Goal: Task Accomplishment & Management: Use online tool/utility

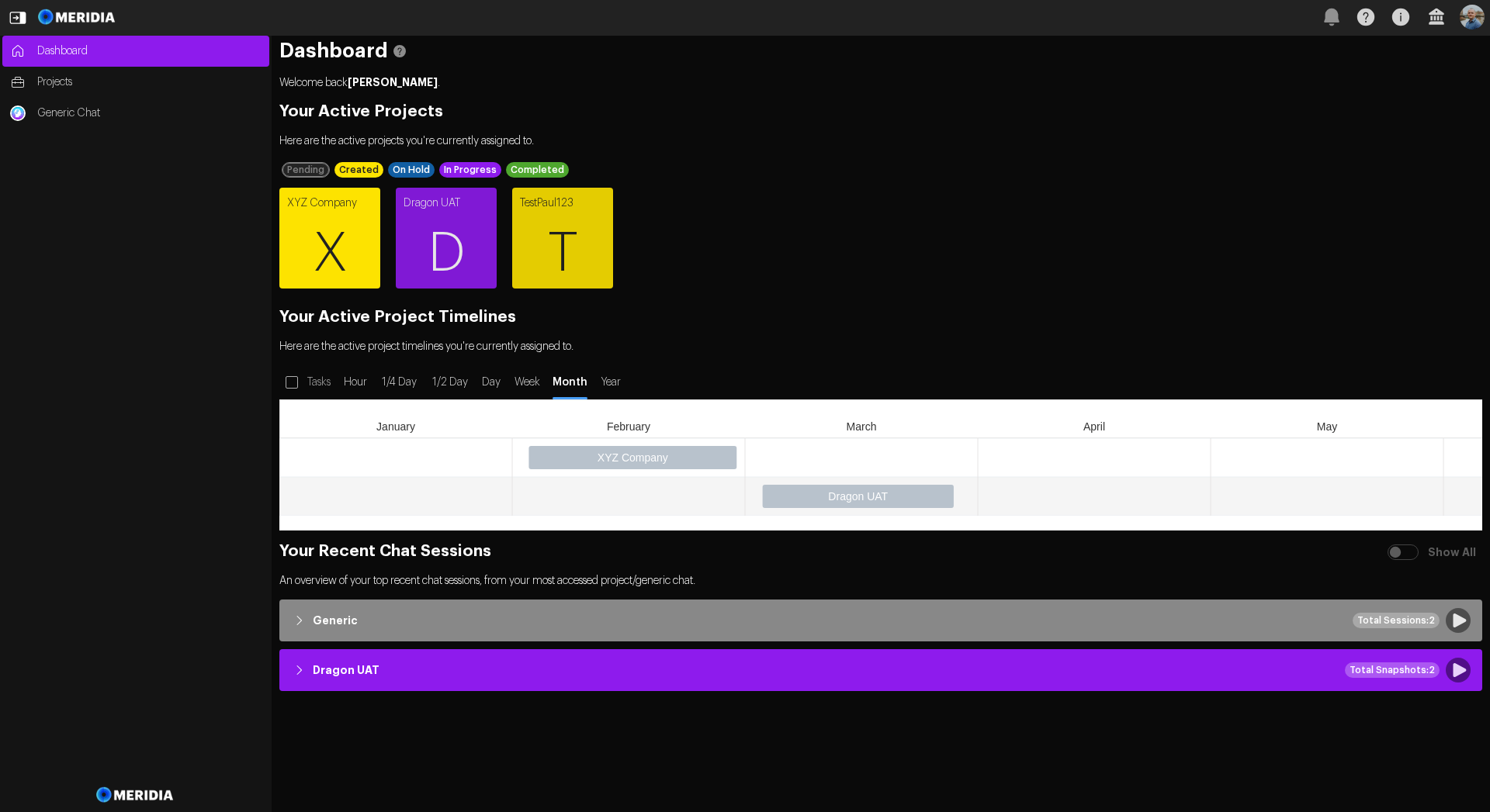
click at [319, 233] on span "X" at bounding box center [330, 253] width 101 height 93
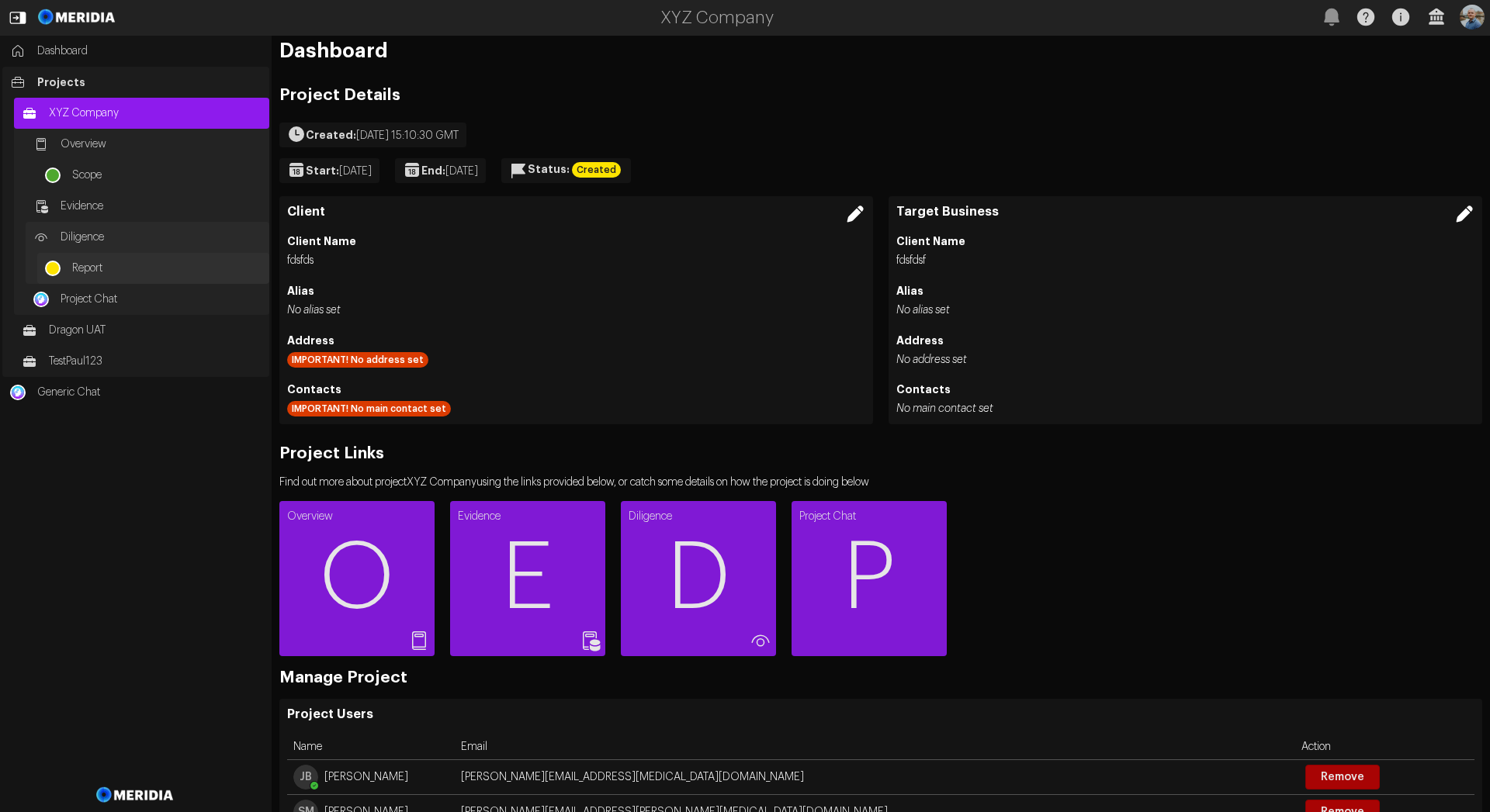
click at [99, 265] on span "Report" at bounding box center [167, 268] width 189 height 16
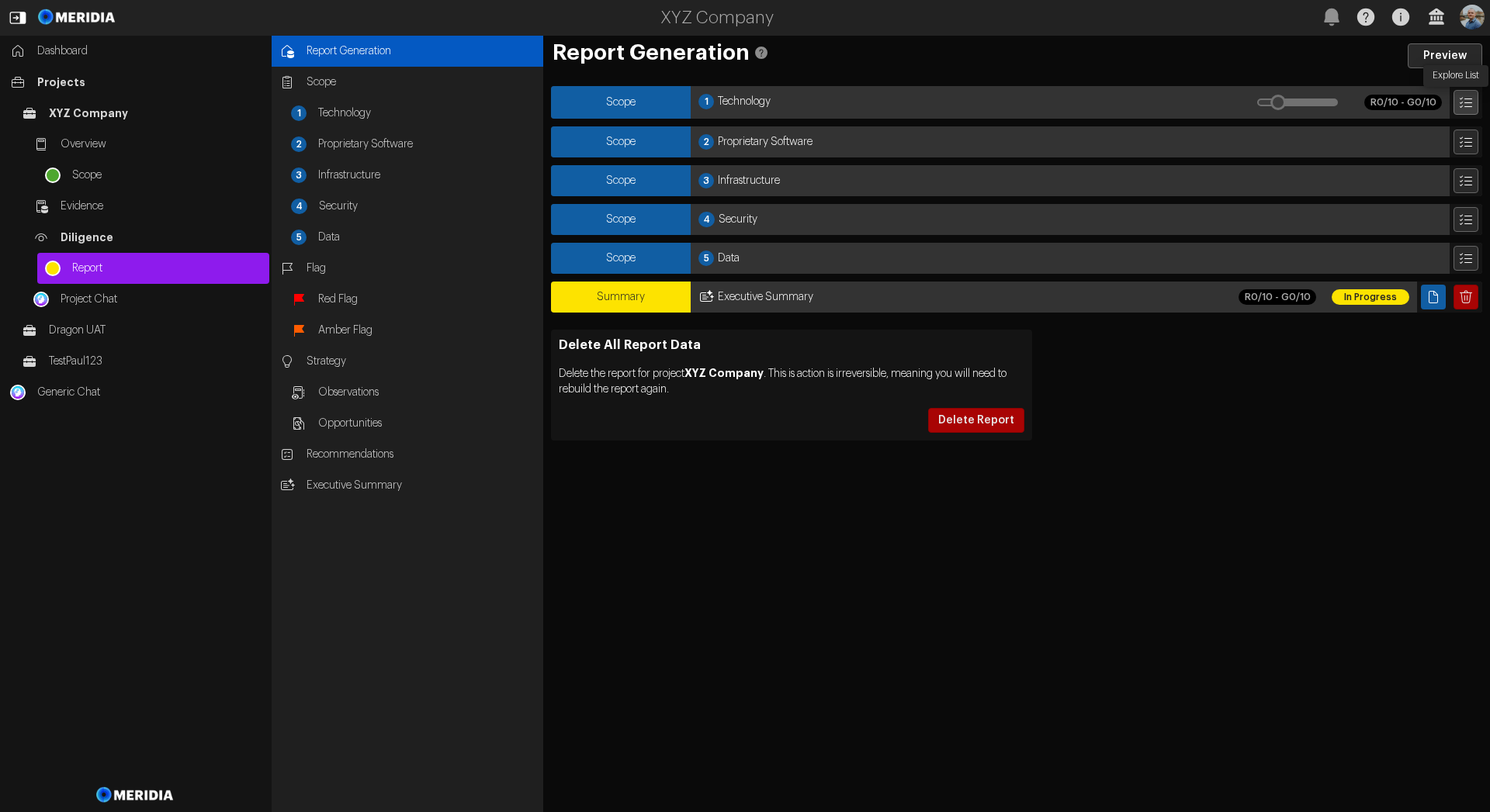
click at [1468, 101] on icon "Explore List" at bounding box center [1465, 102] width 12 height 11
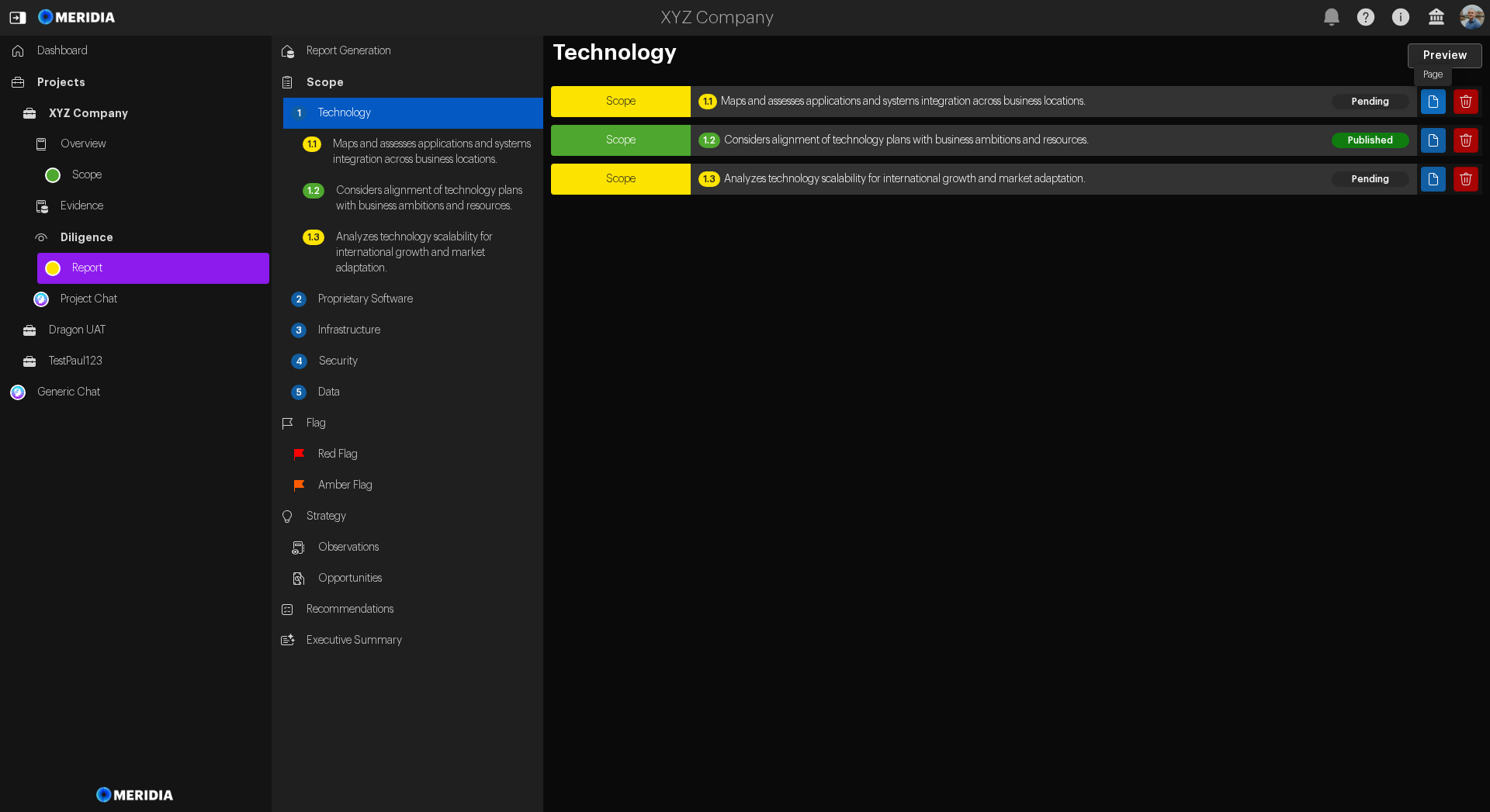
click at [1438, 103] on icon "Page" at bounding box center [1433, 101] width 16 height 16
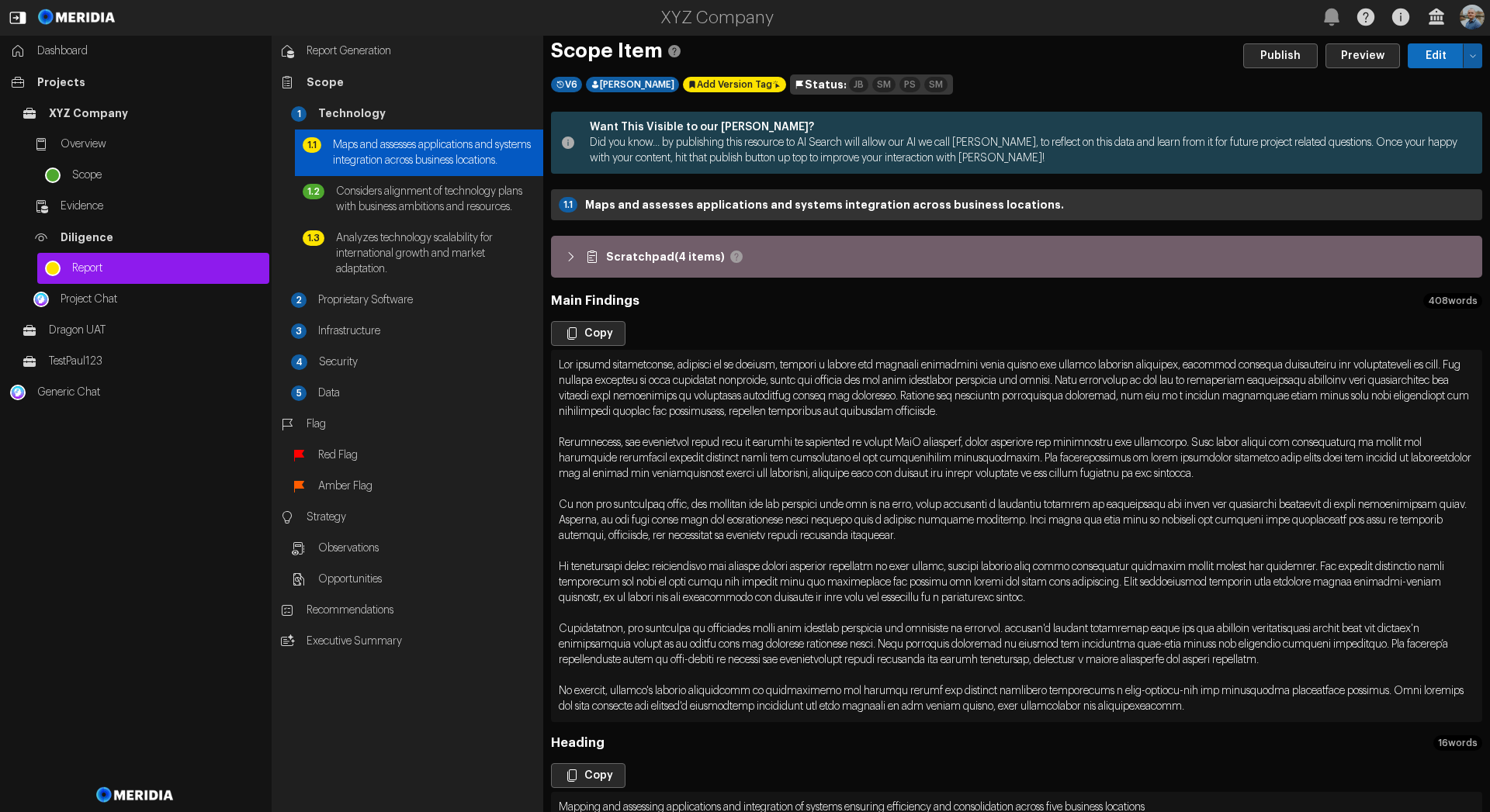
click at [1425, 56] on button "Edit" at bounding box center [1436, 55] width 56 height 24
select select "*******"
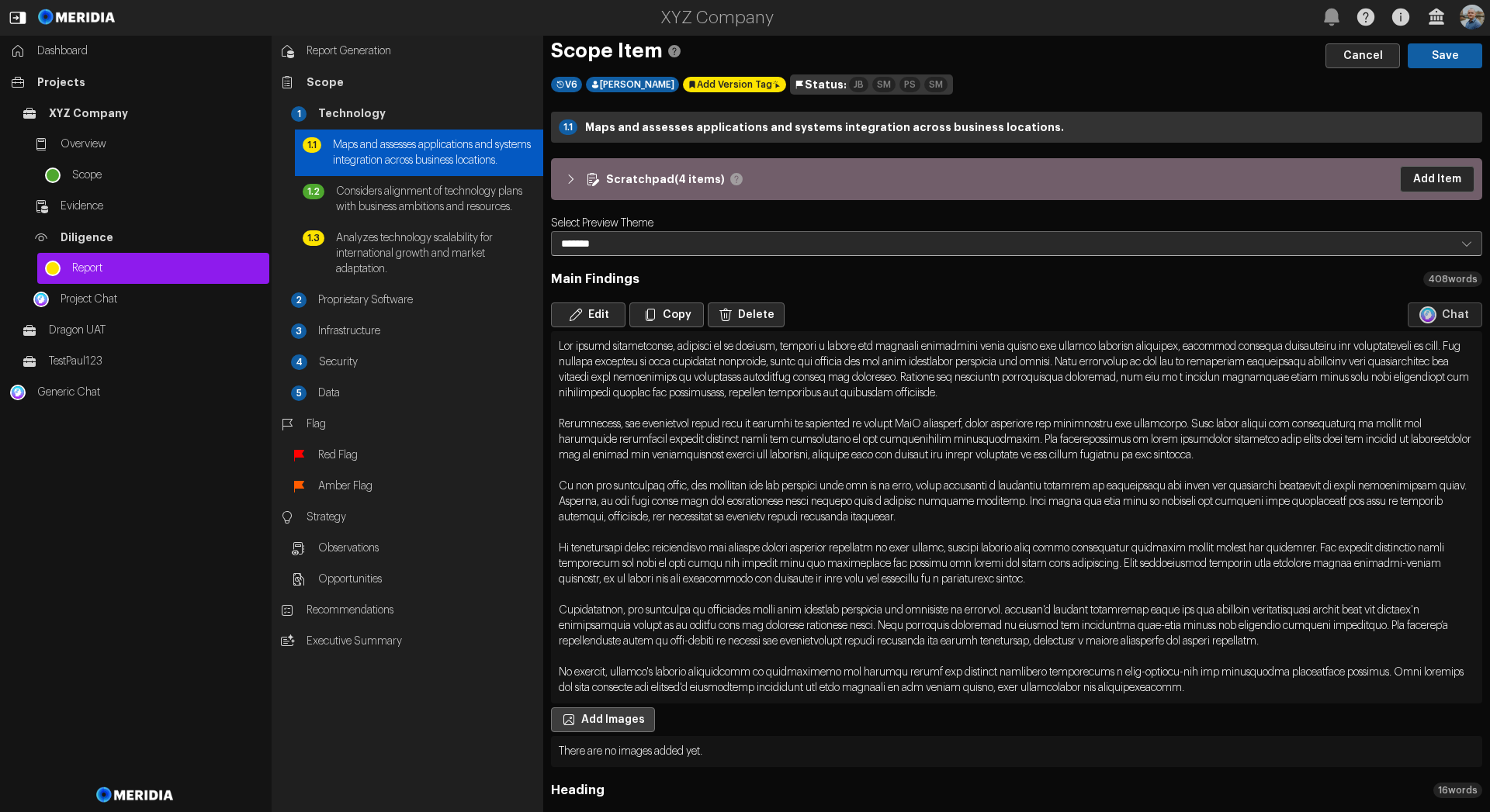
click at [615, 726] on button "Add Images" at bounding box center [603, 719] width 104 height 24
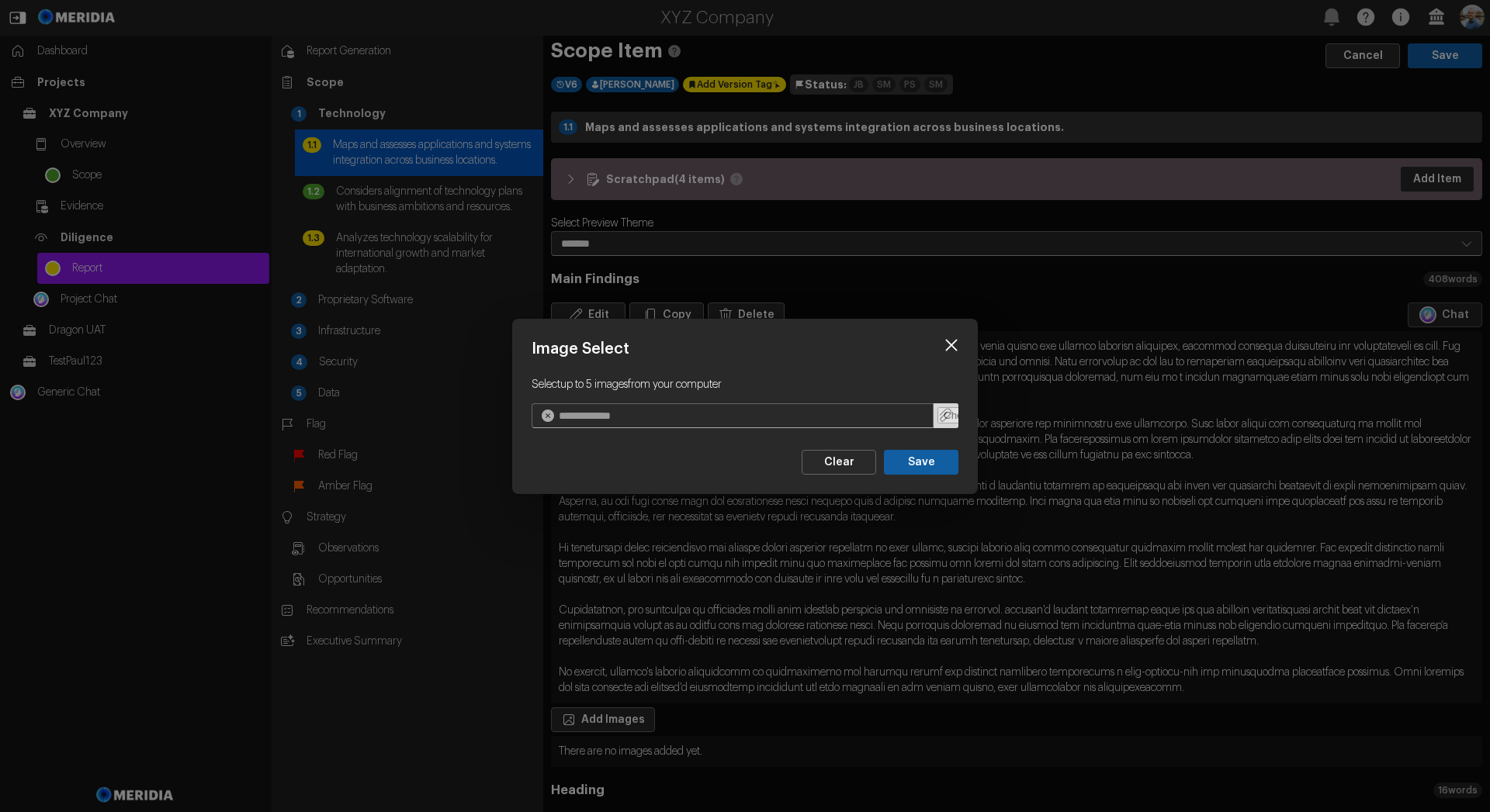
click at [940, 415] on input "file" at bounding box center [946, 416] width 24 height 24
type input "**********"
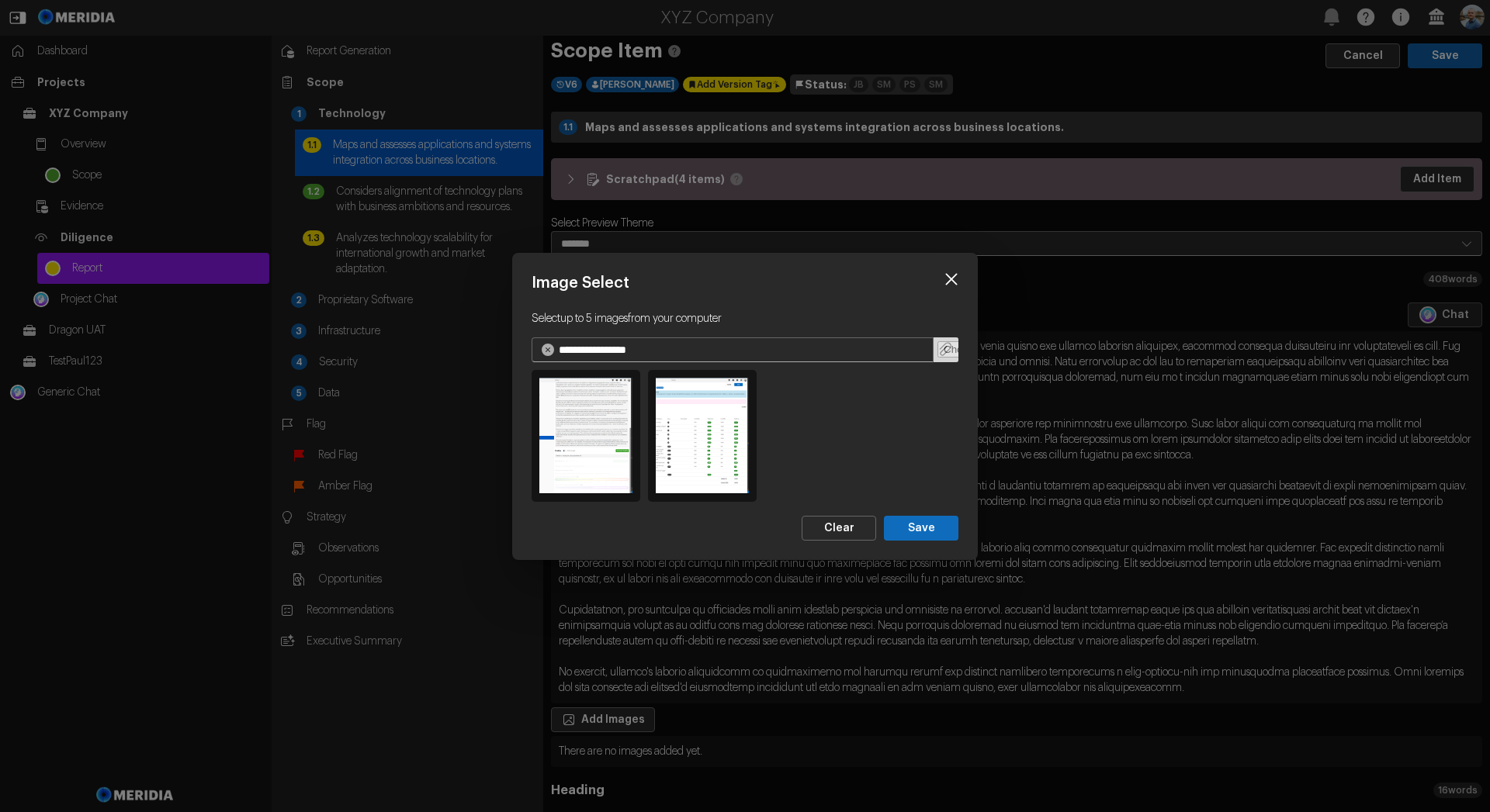
click at [938, 537] on button "Save" at bounding box center [920, 527] width 74 height 24
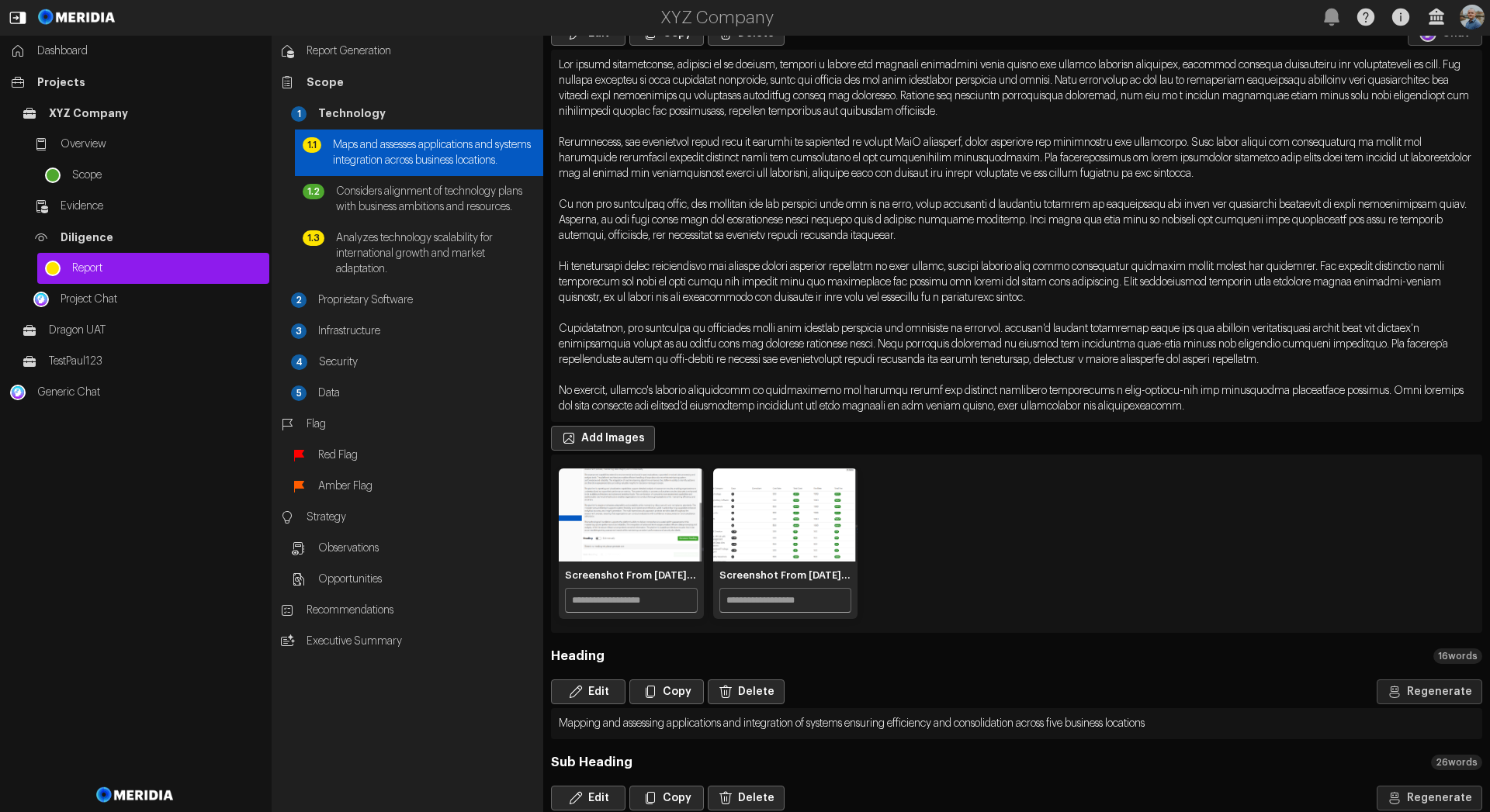
scroll to position [286, 0]
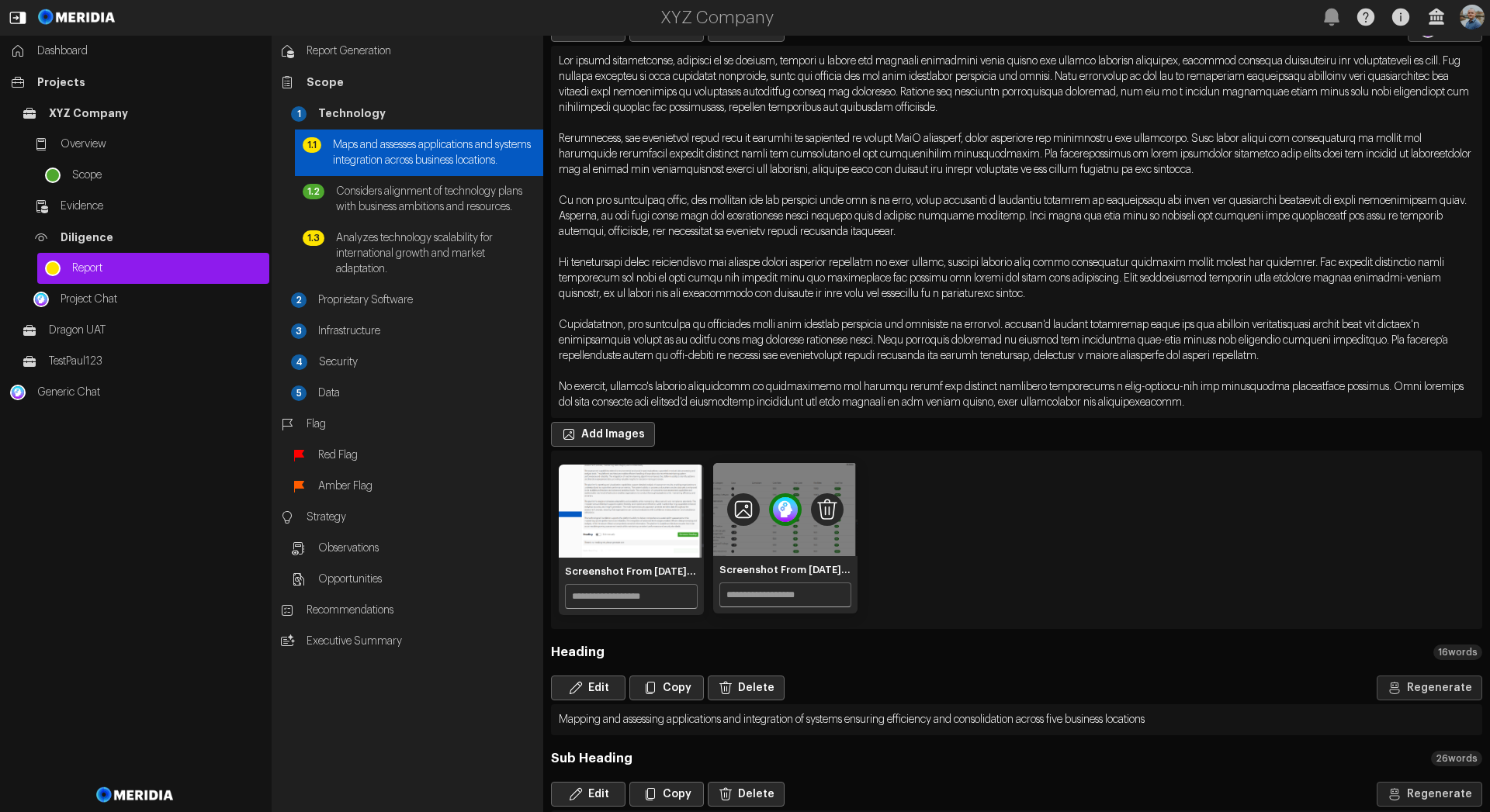
click at [777, 510] on img "2 of 2" at bounding box center [784, 509] width 33 height 33
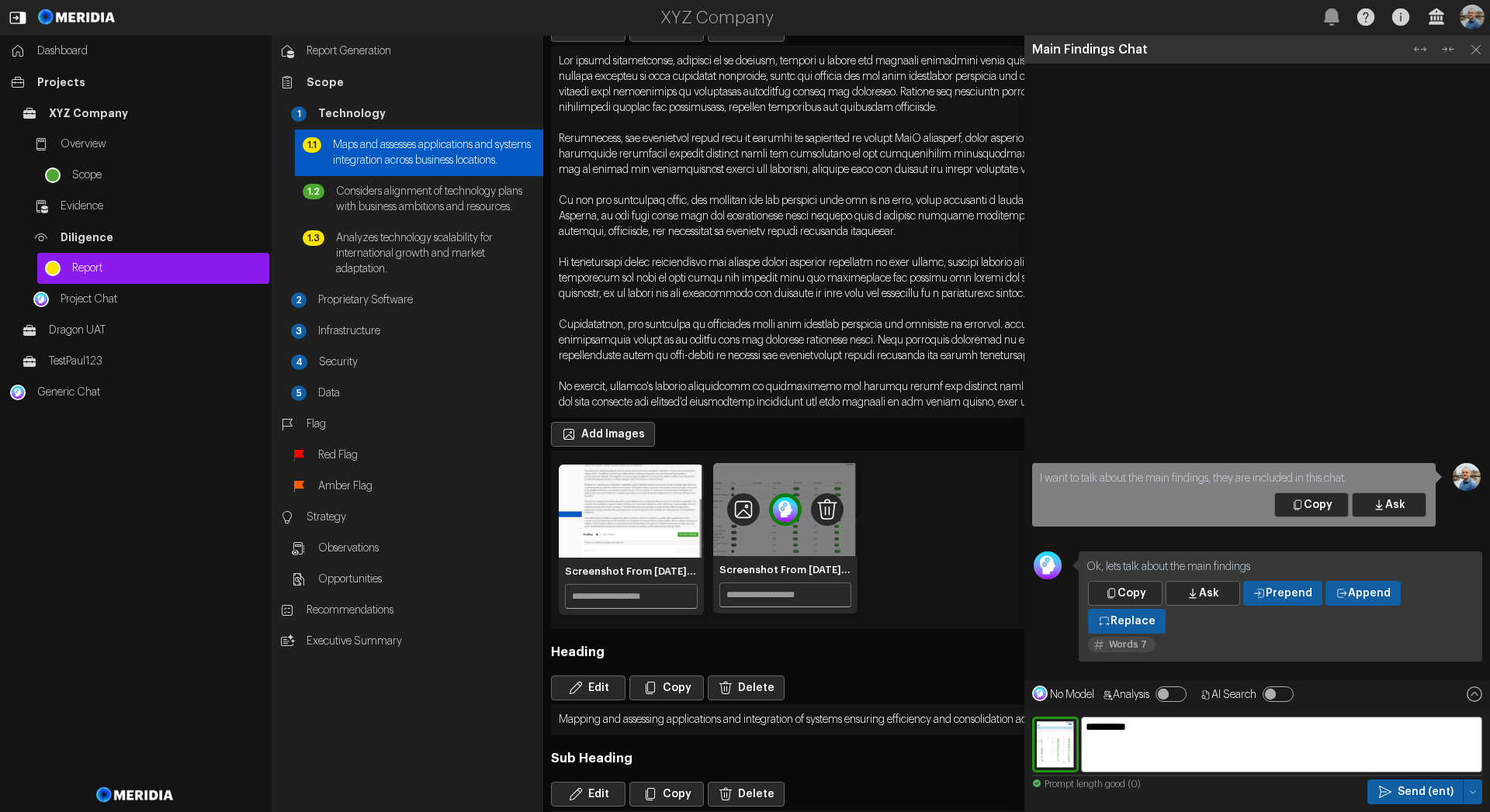
type textarea "**********"
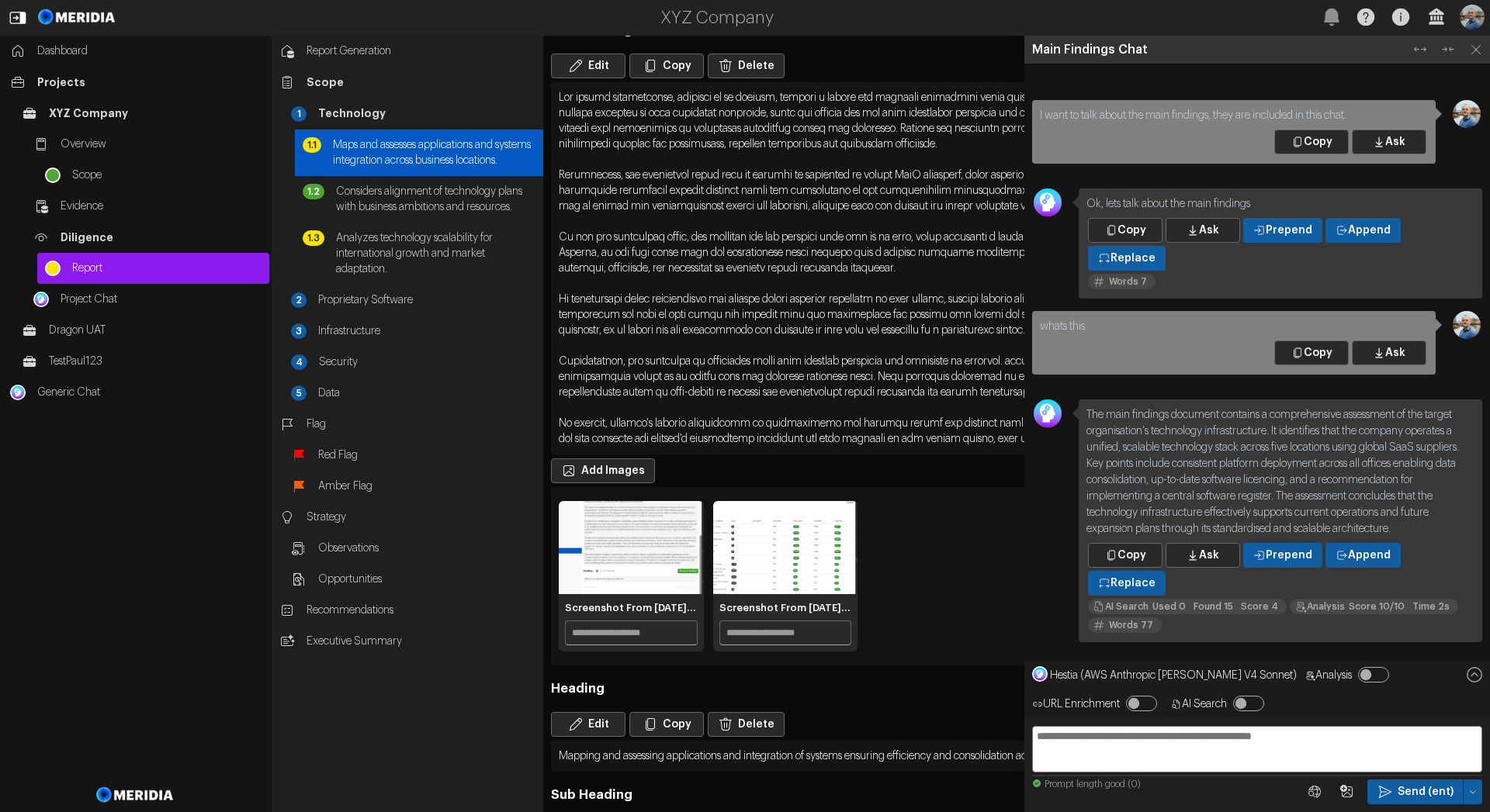
scroll to position [257, 0]
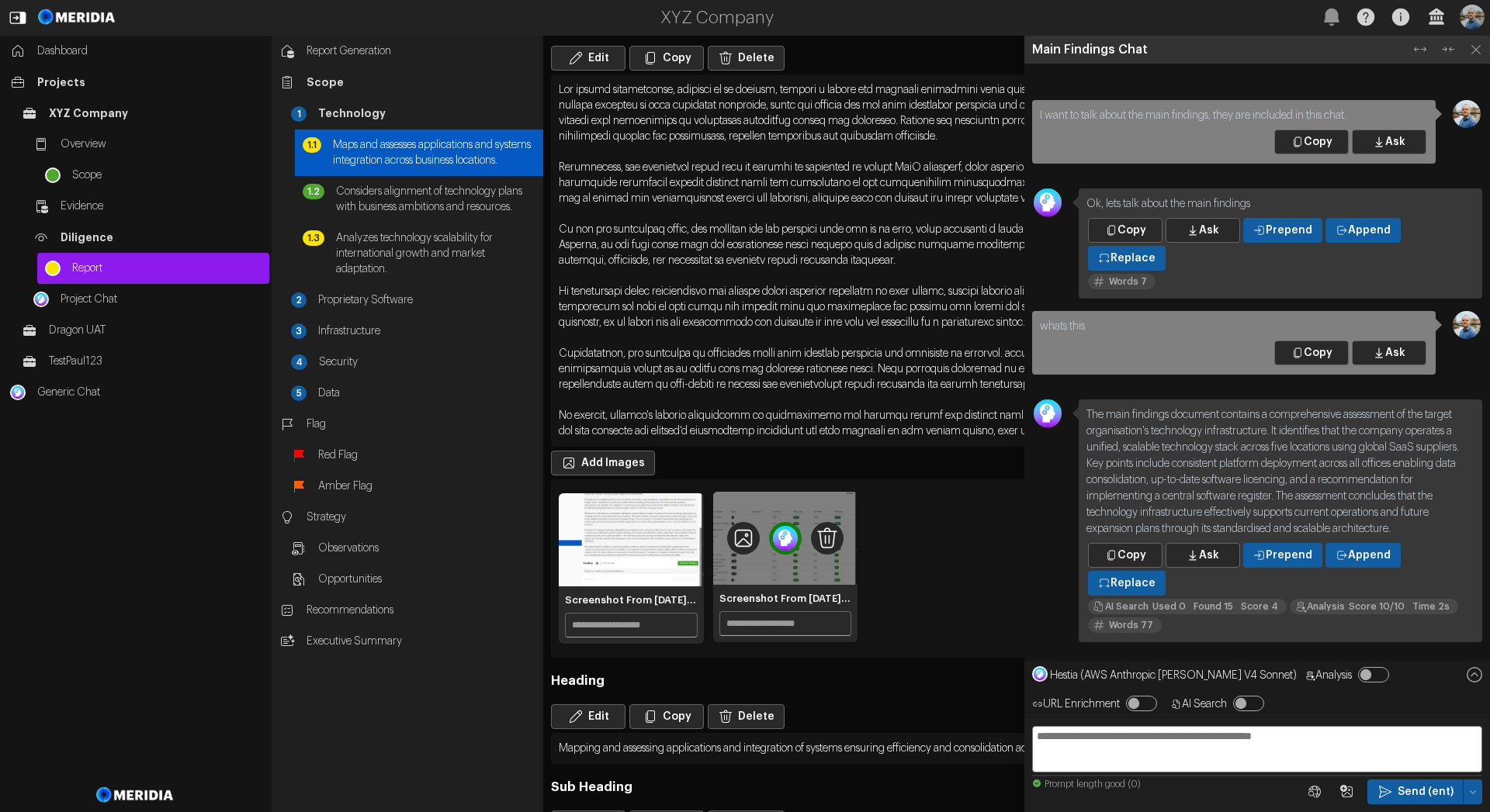
click at [791, 543] on img "2 of 2" at bounding box center [784, 538] width 33 height 33
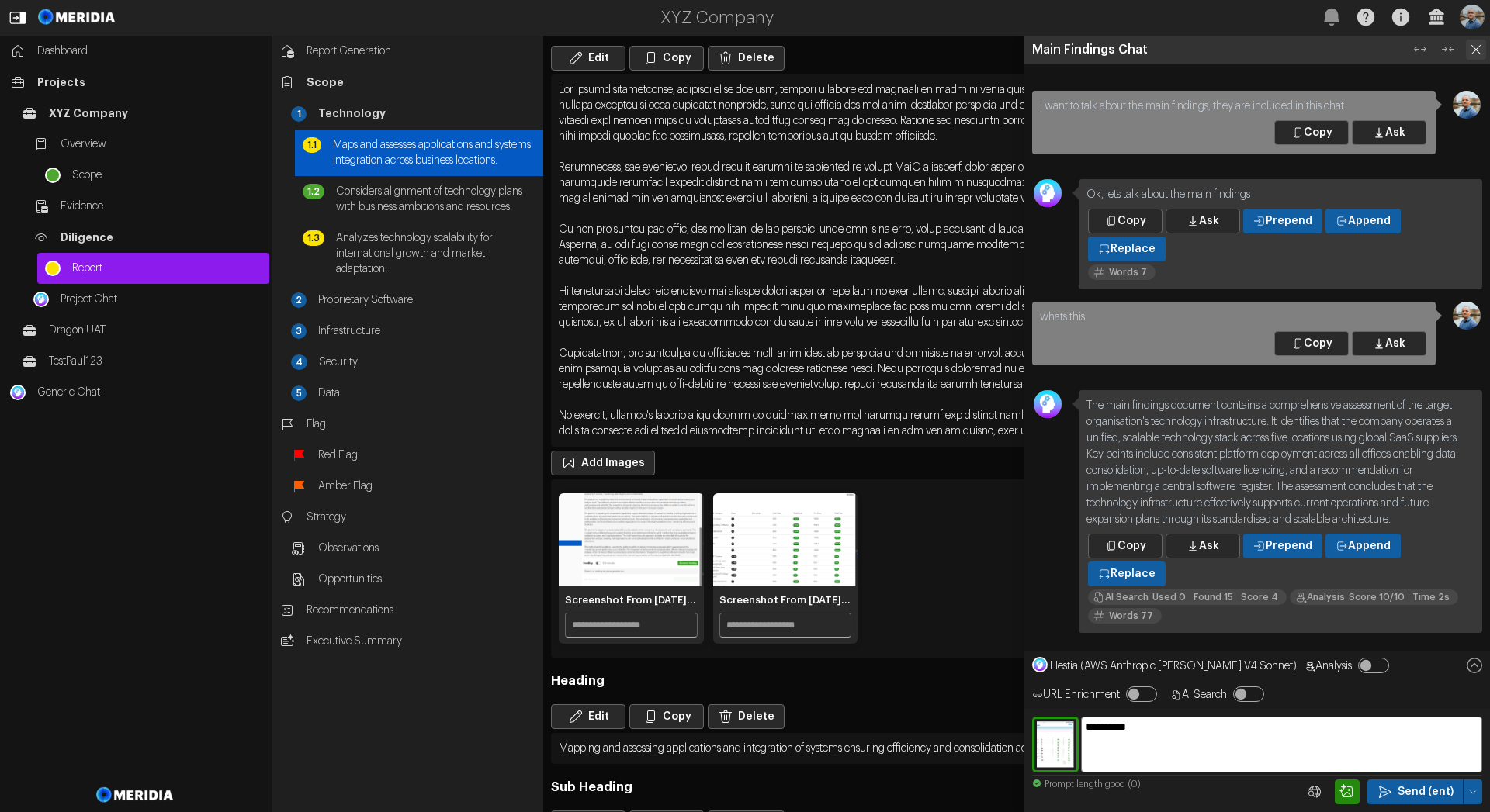
click at [1483, 52] on icon at bounding box center [1476, 50] width 21 height 21
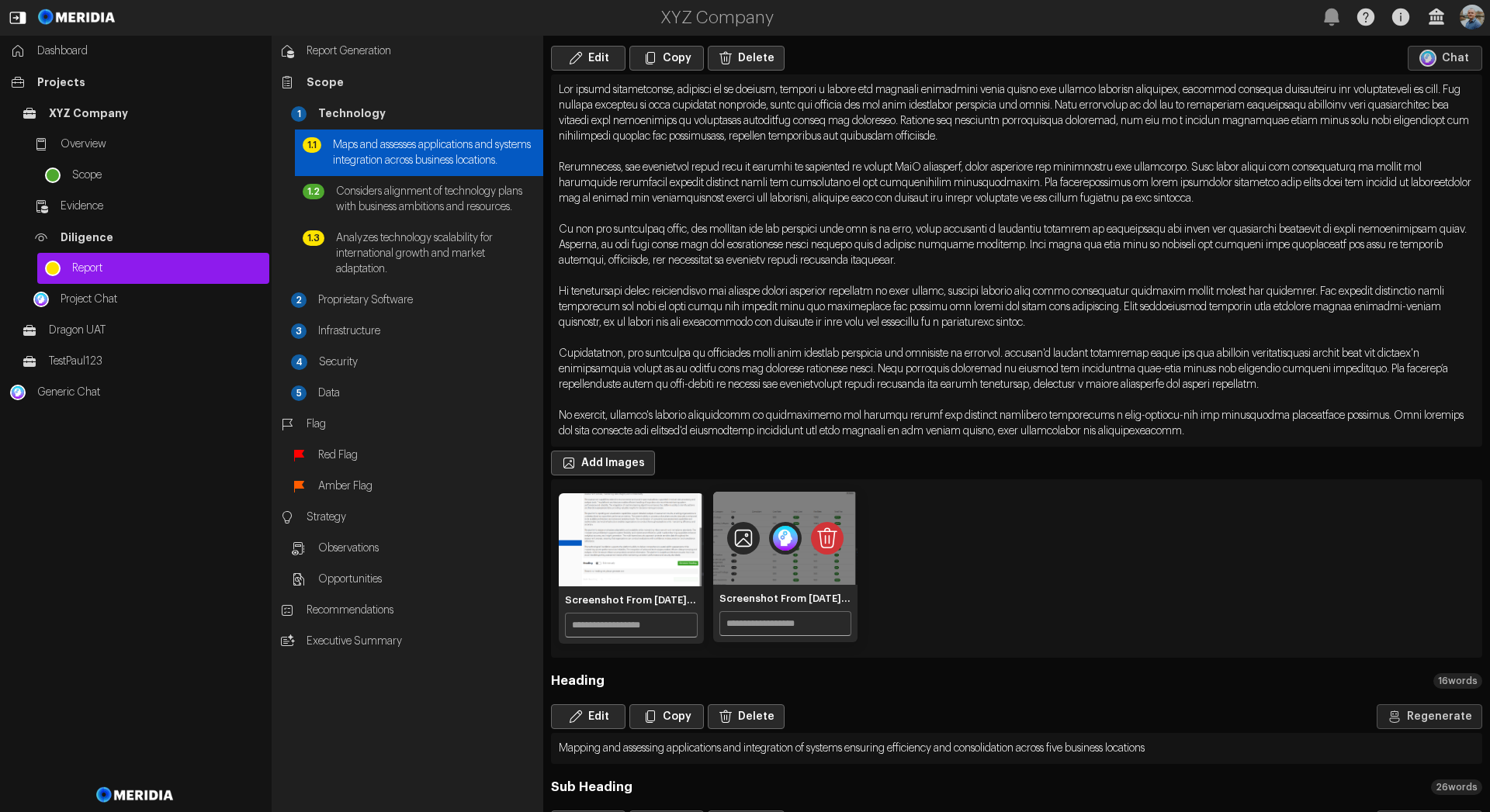
click at [814, 537] on icon "Delete image" at bounding box center [827, 538] width 33 height 33
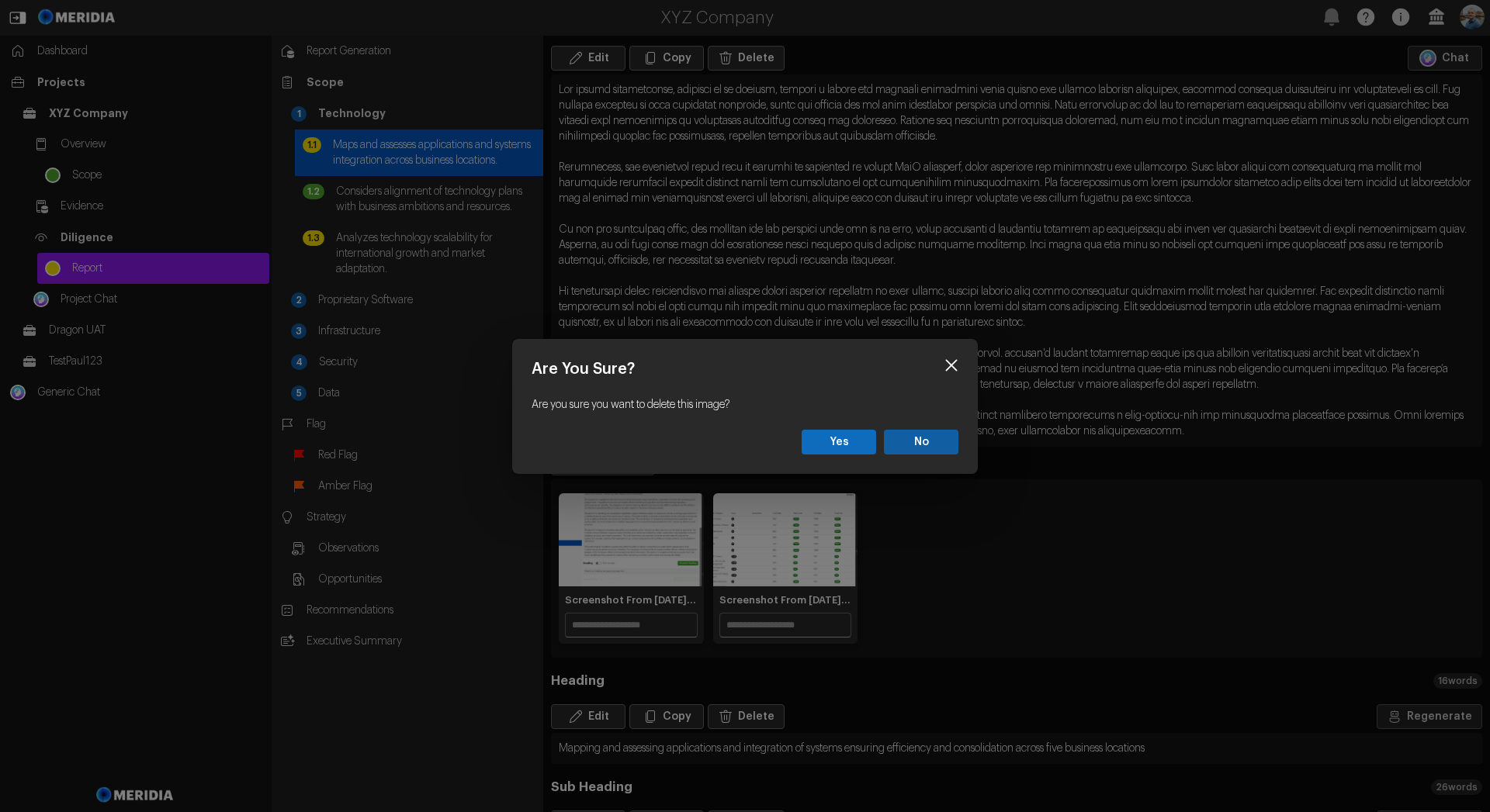
click at [859, 444] on button "Yes" at bounding box center [838, 442] width 74 height 24
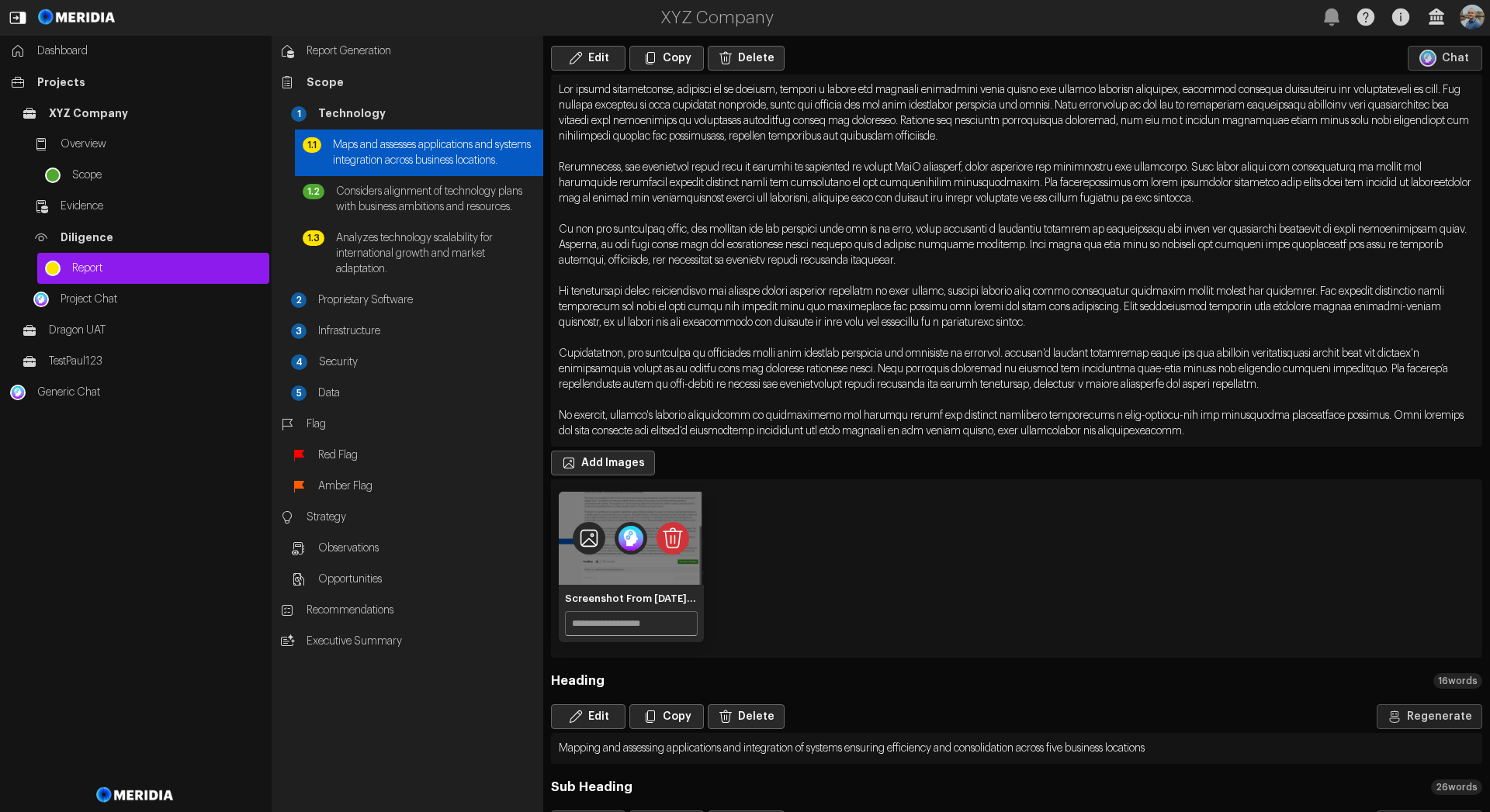
click at [664, 543] on icon "Delete image" at bounding box center [672, 538] width 33 height 33
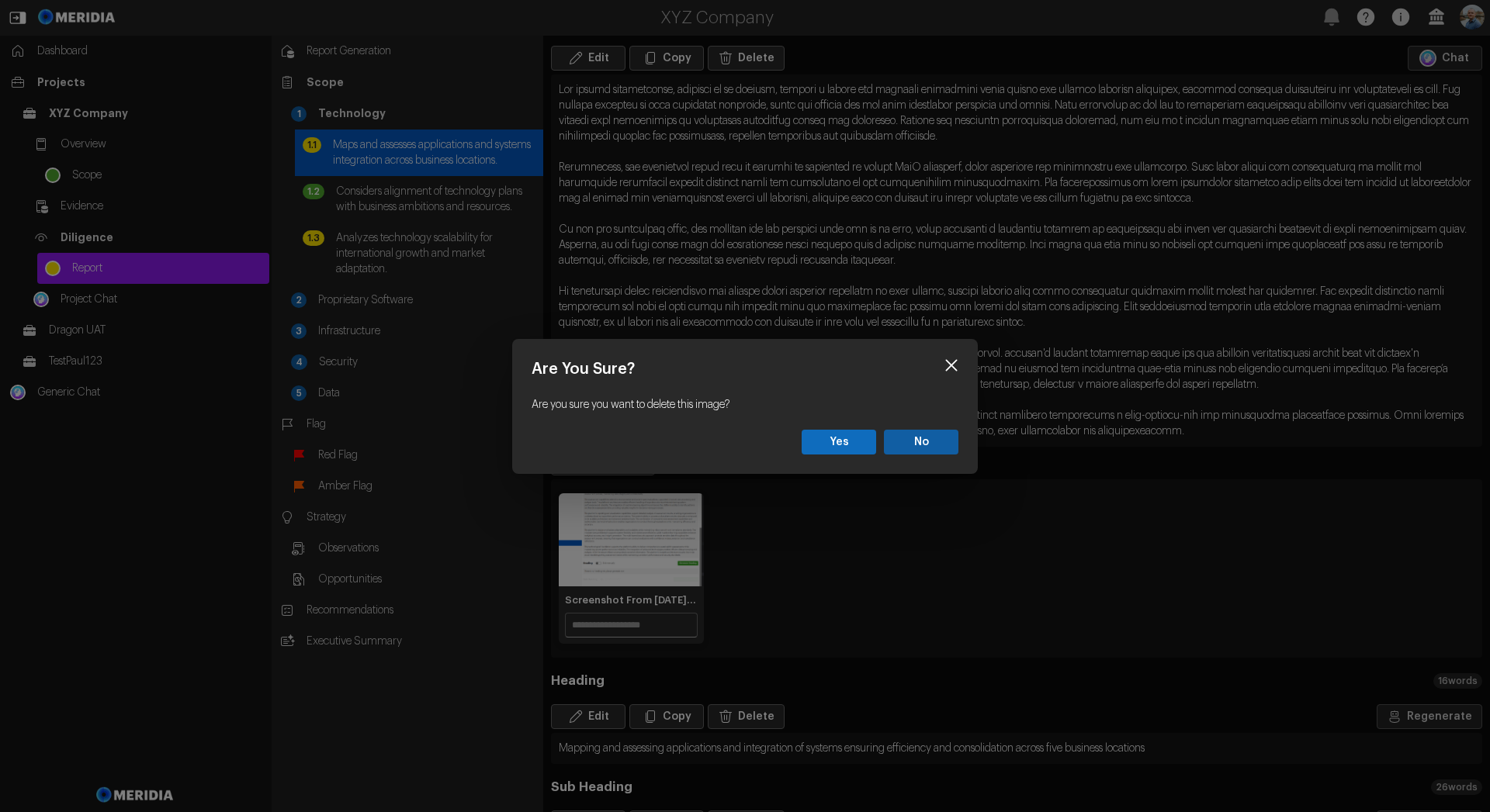
click at [841, 440] on button "Yes" at bounding box center [838, 442] width 74 height 24
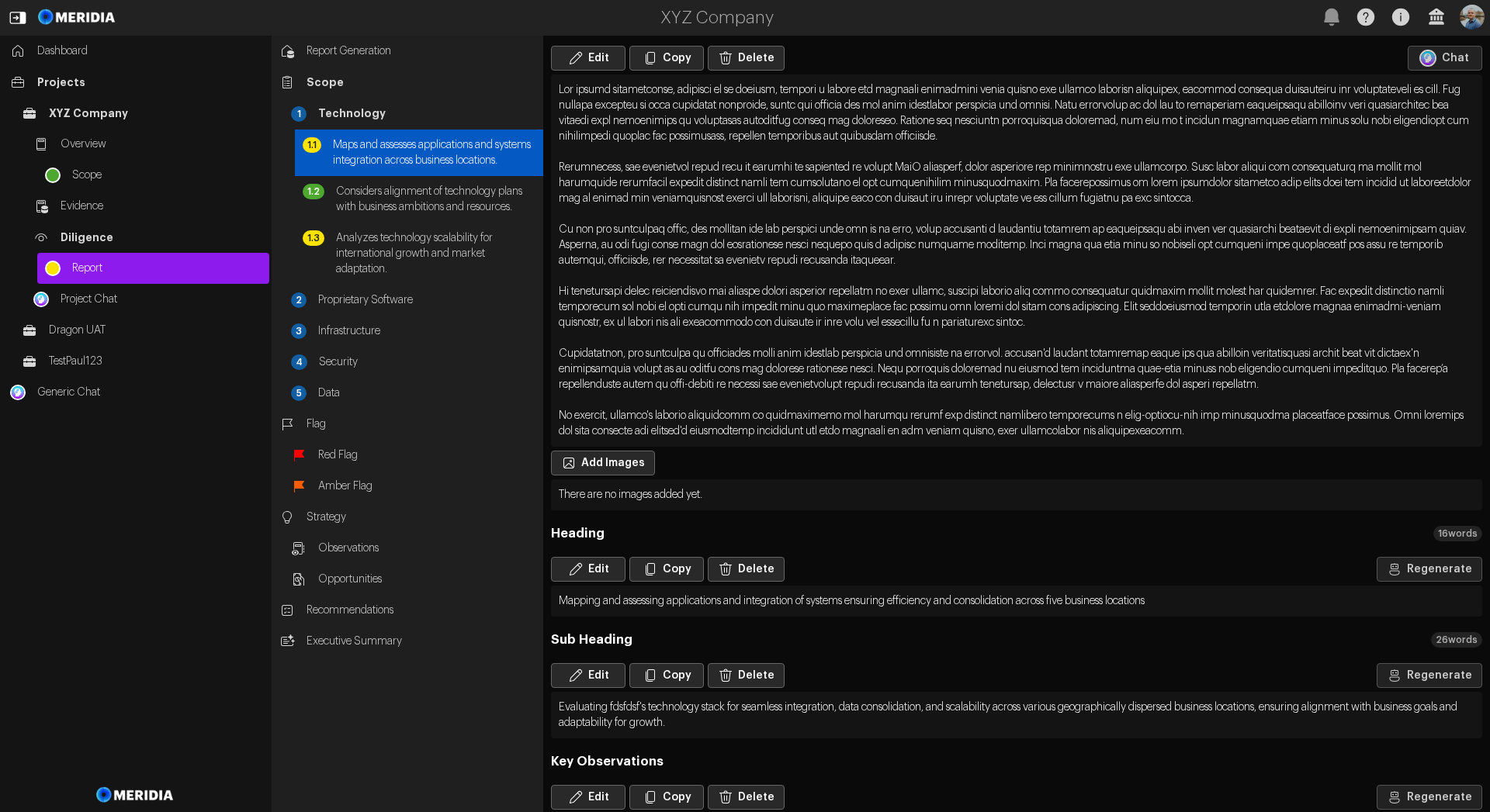
scroll to position [0, 0]
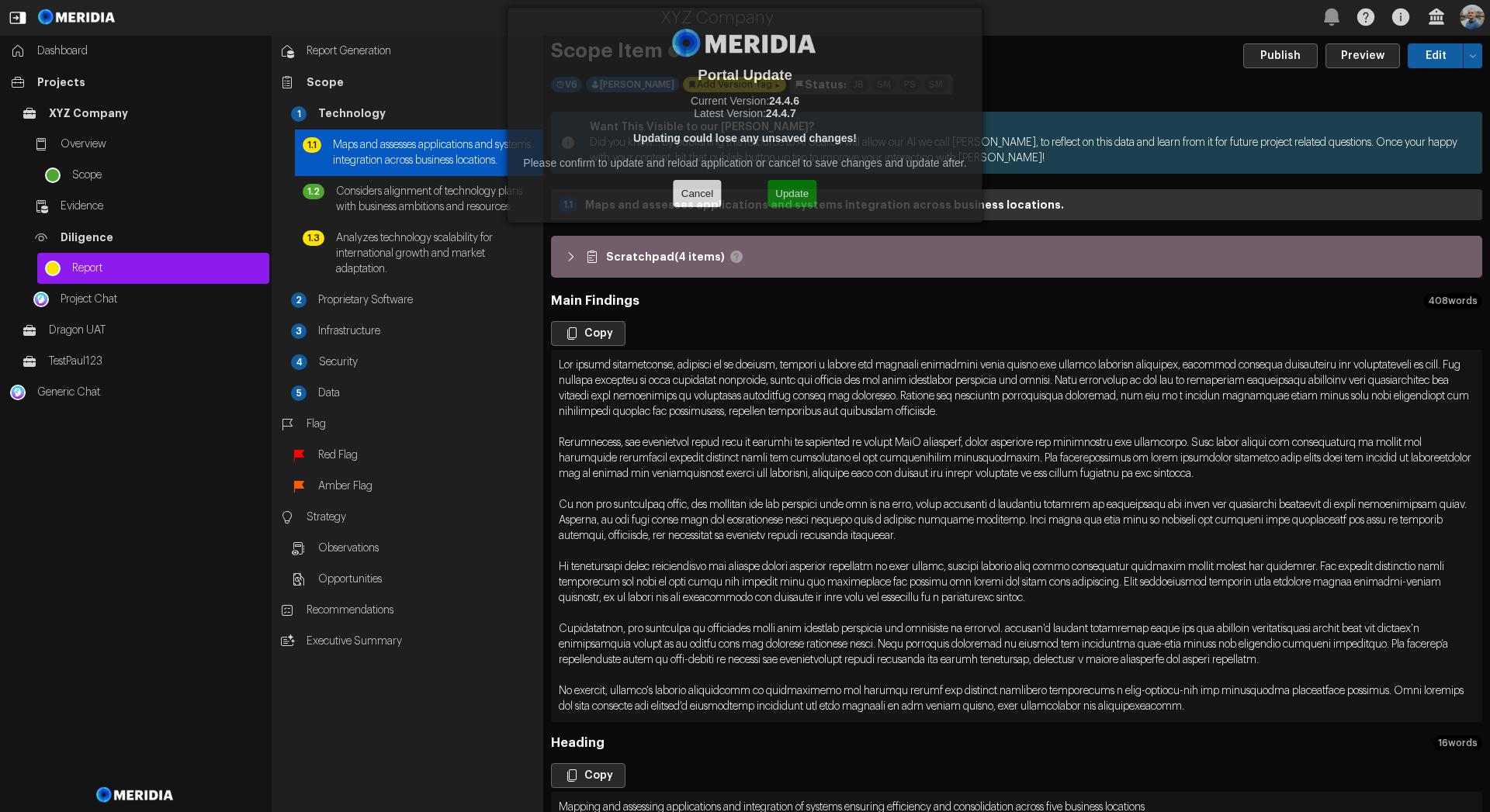
click at [792, 194] on button "Update" at bounding box center [792, 193] width 49 height 27
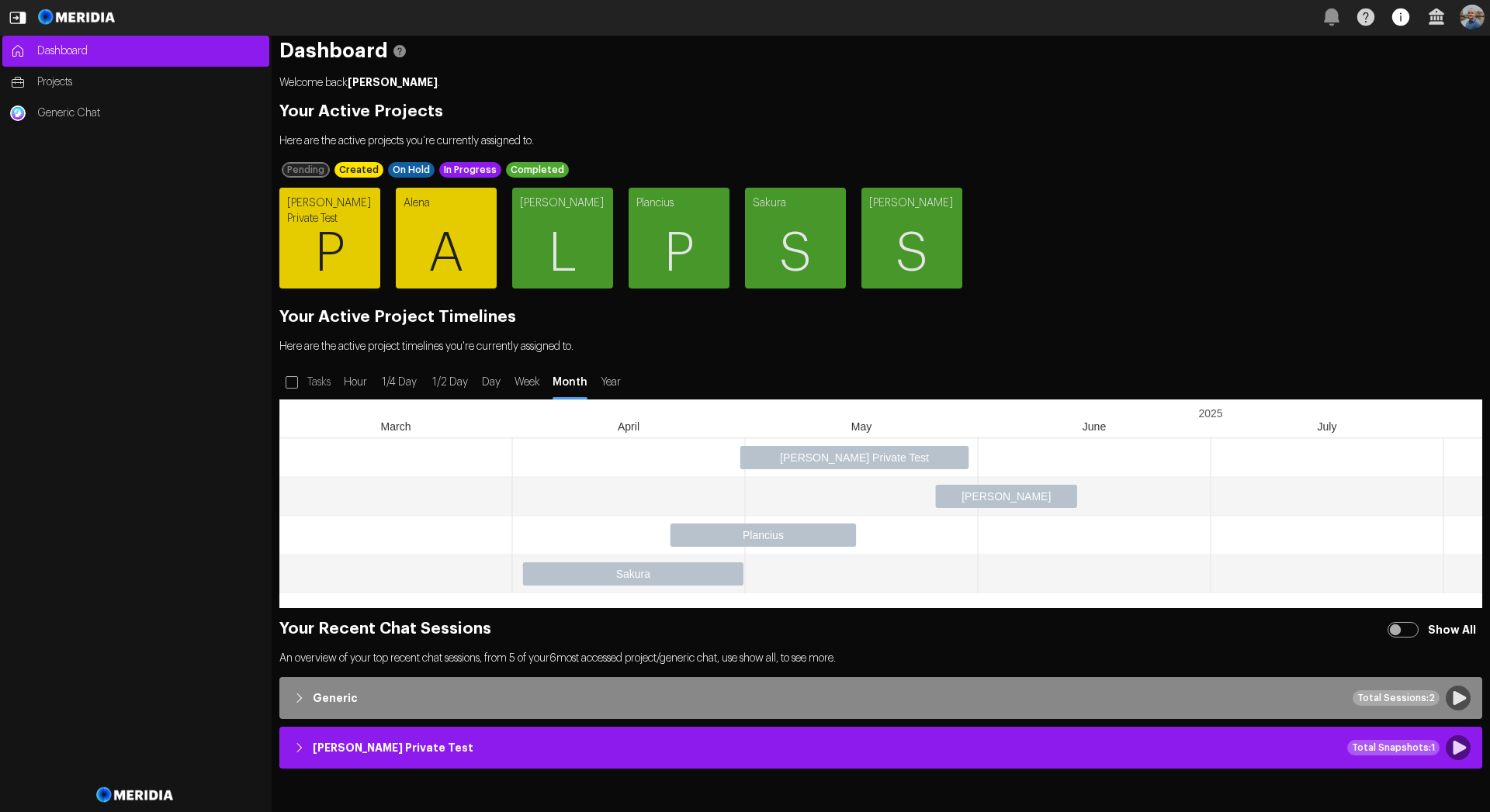
click at [1408, 17] on icon "button" at bounding box center [1400, 17] width 17 height 17
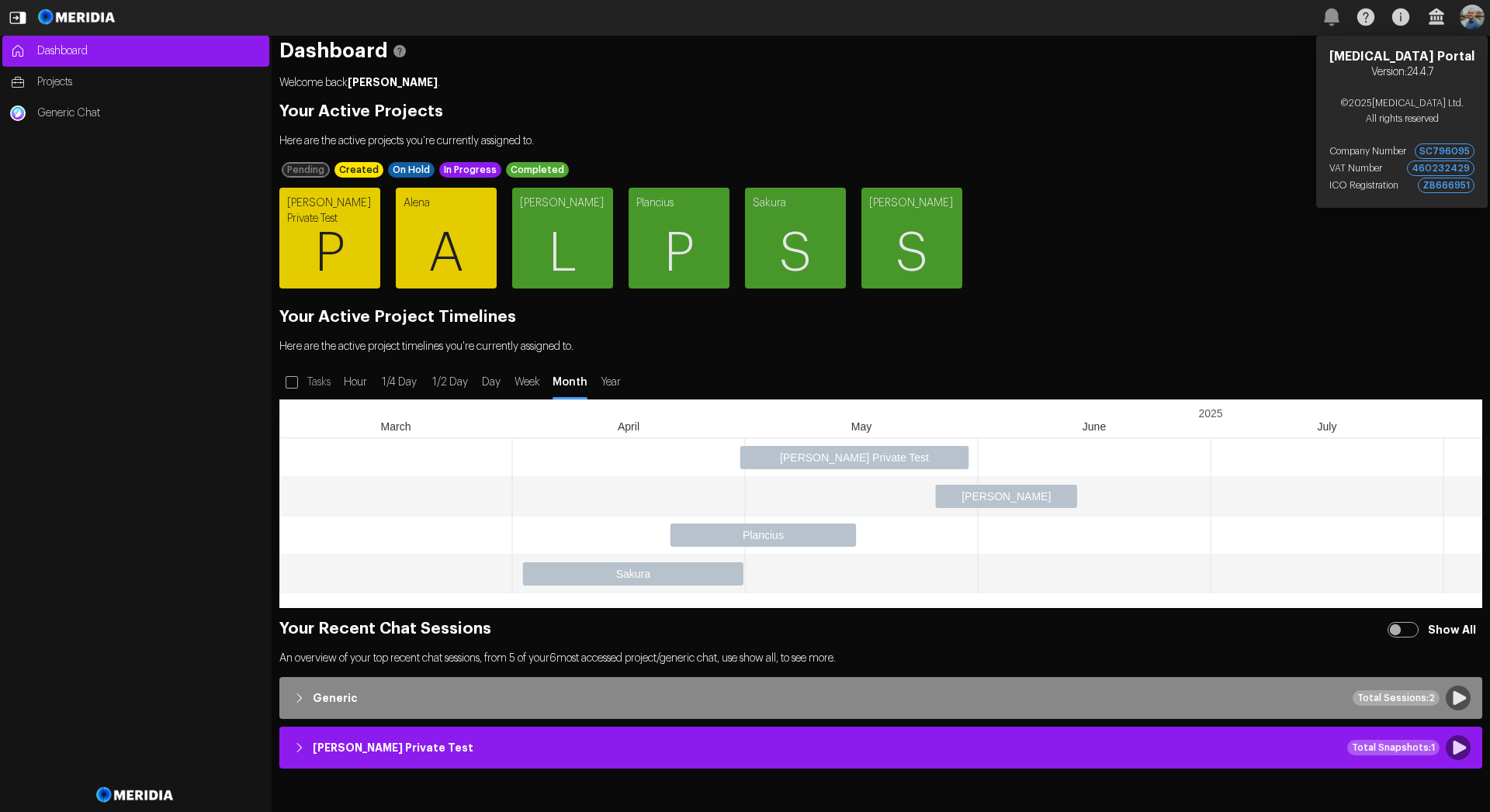
click at [1170, 126] on div "Dashboard Welcome back [PERSON_NAME] . Your Active Projects Here are the active…" at bounding box center [881, 423] width 1218 height 776
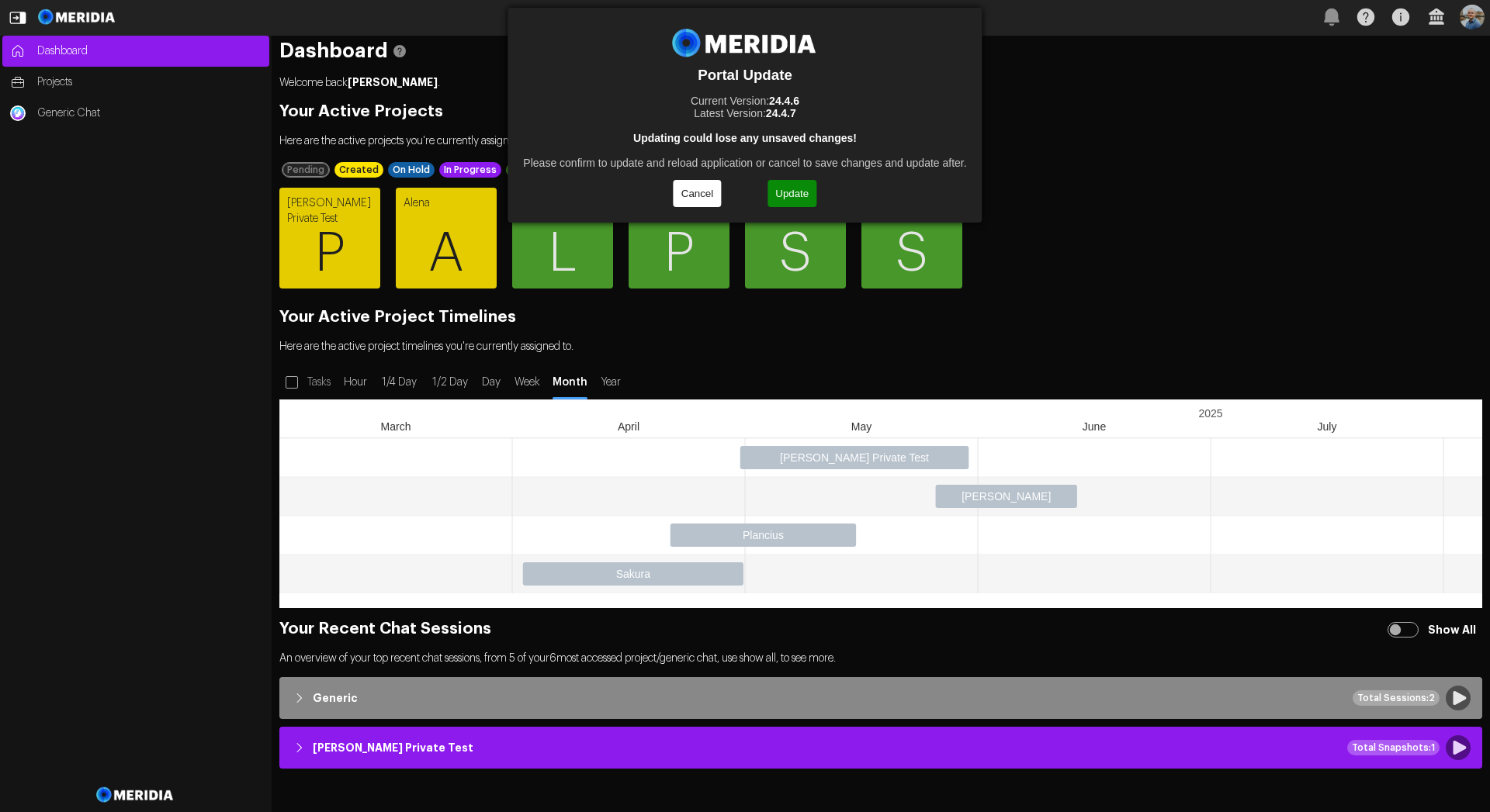
click at [799, 198] on button "Update" at bounding box center [792, 193] width 49 height 27
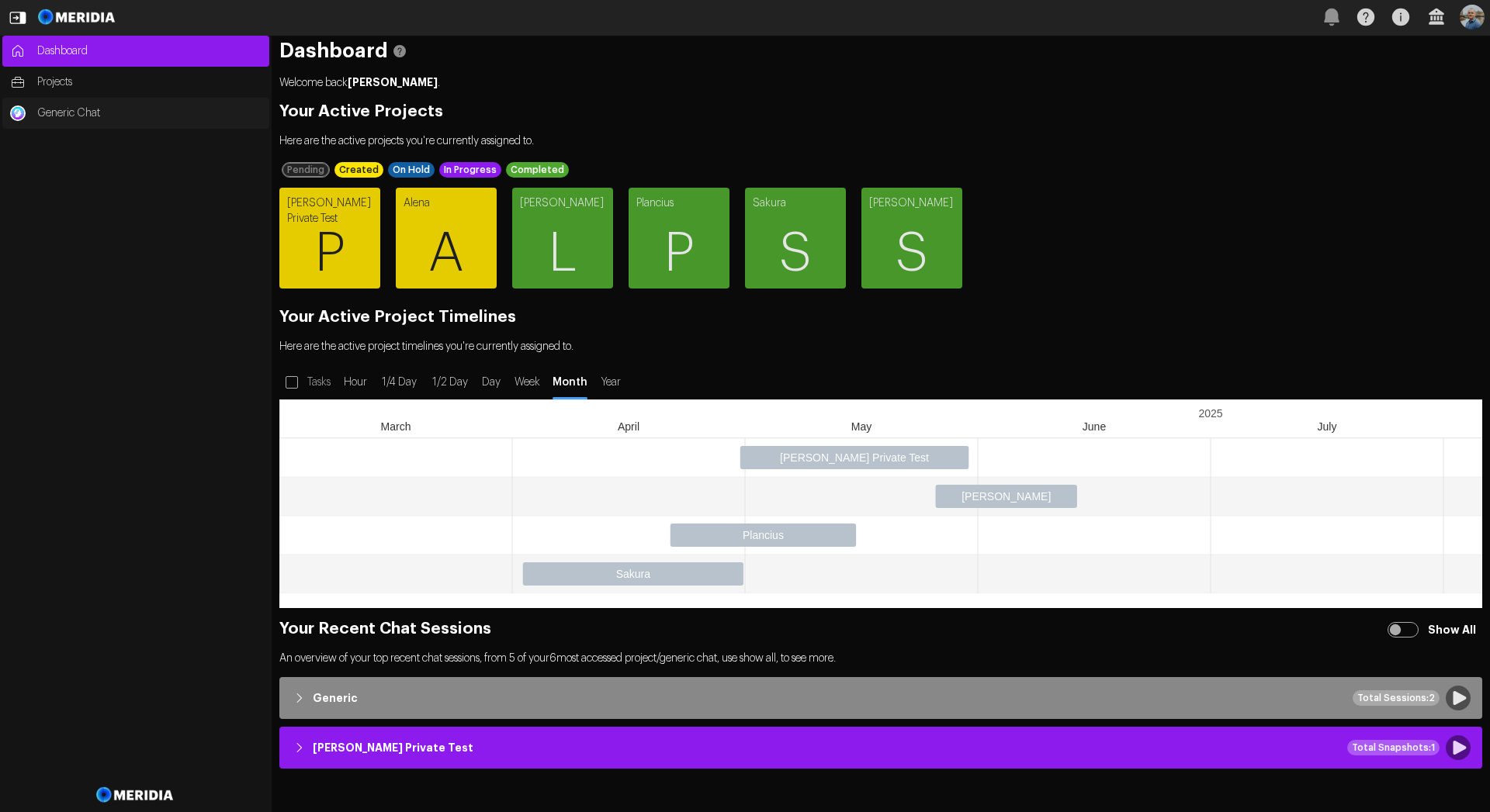
click at [82, 114] on span "Generic Chat" at bounding box center [149, 113] width 224 height 16
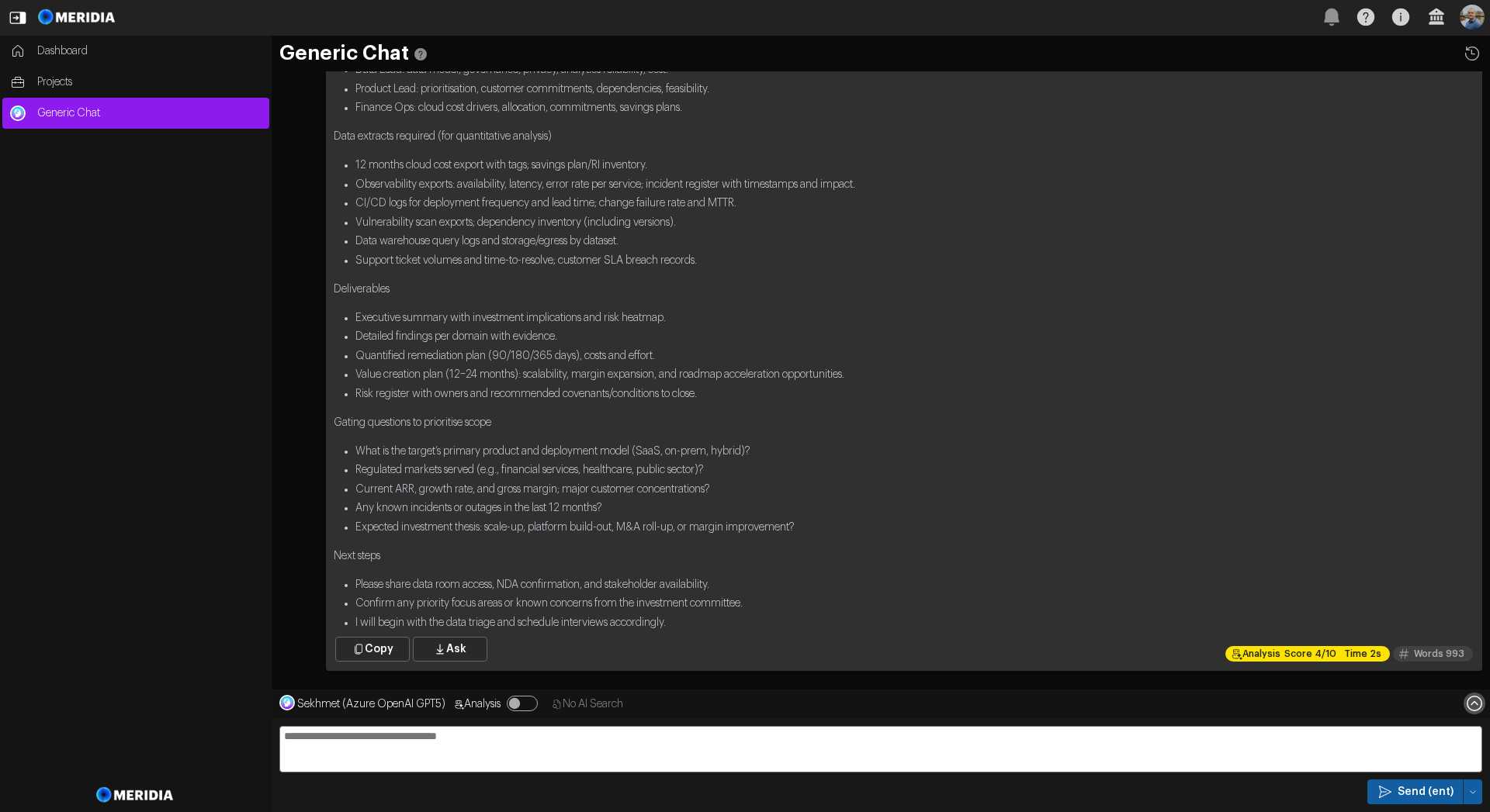
click at [1476, 697] on icon at bounding box center [1473, 702] width 22 height 22
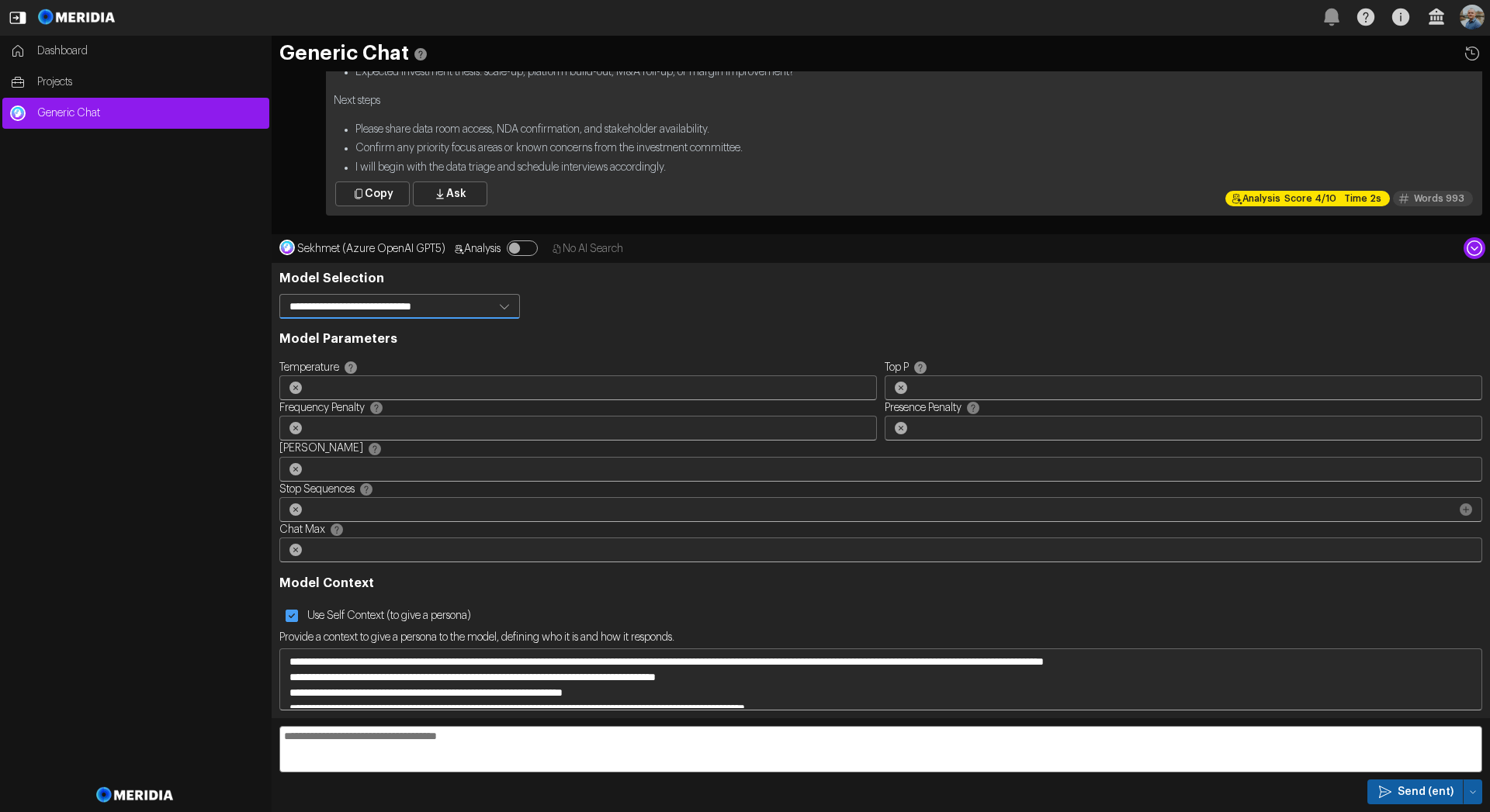
select select "**********"
click at [279, 318] on select "**********" at bounding box center [399, 306] width 241 height 24
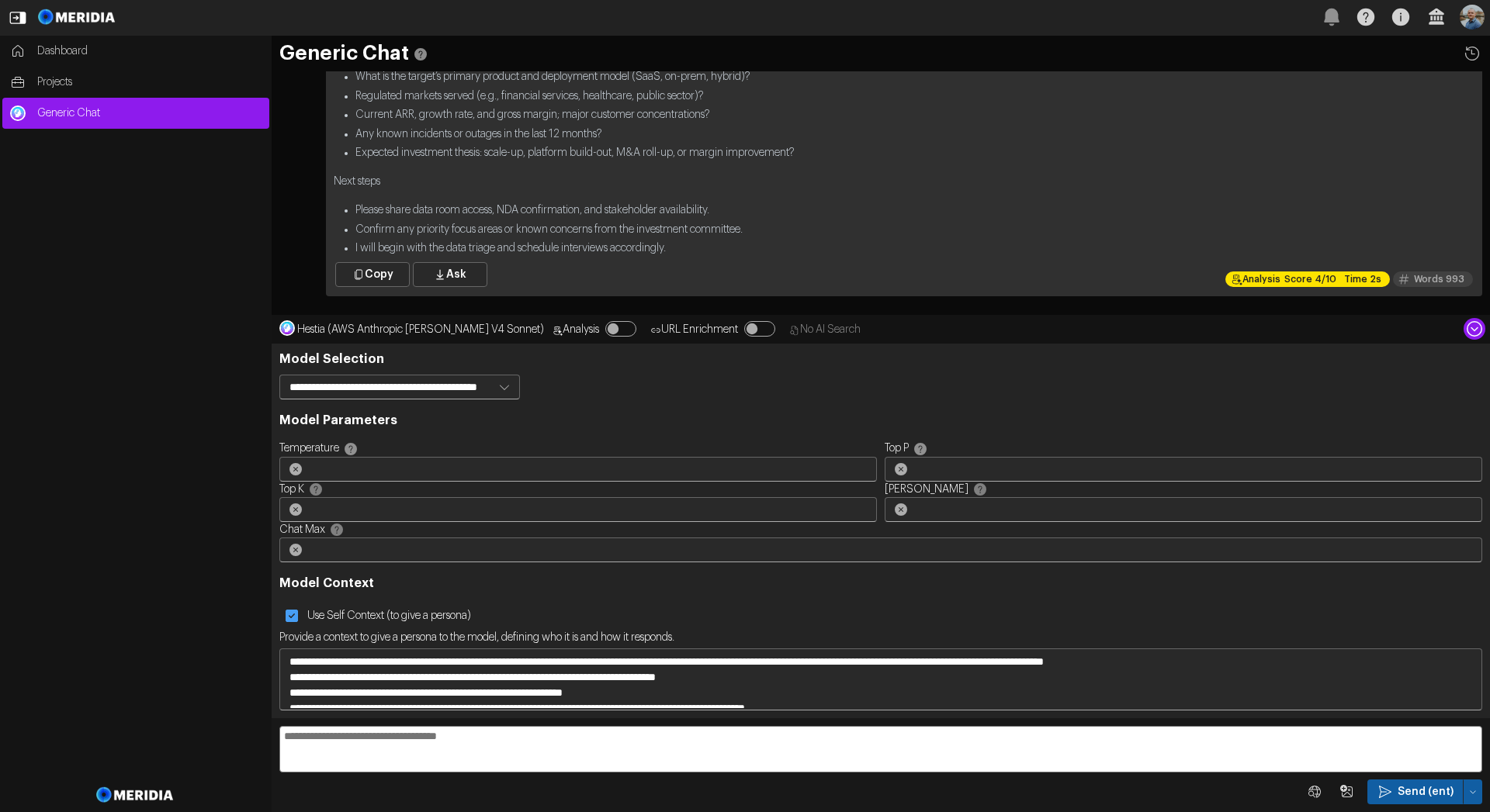
click at [1477, 332] on icon at bounding box center [1473, 328] width 22 height 22
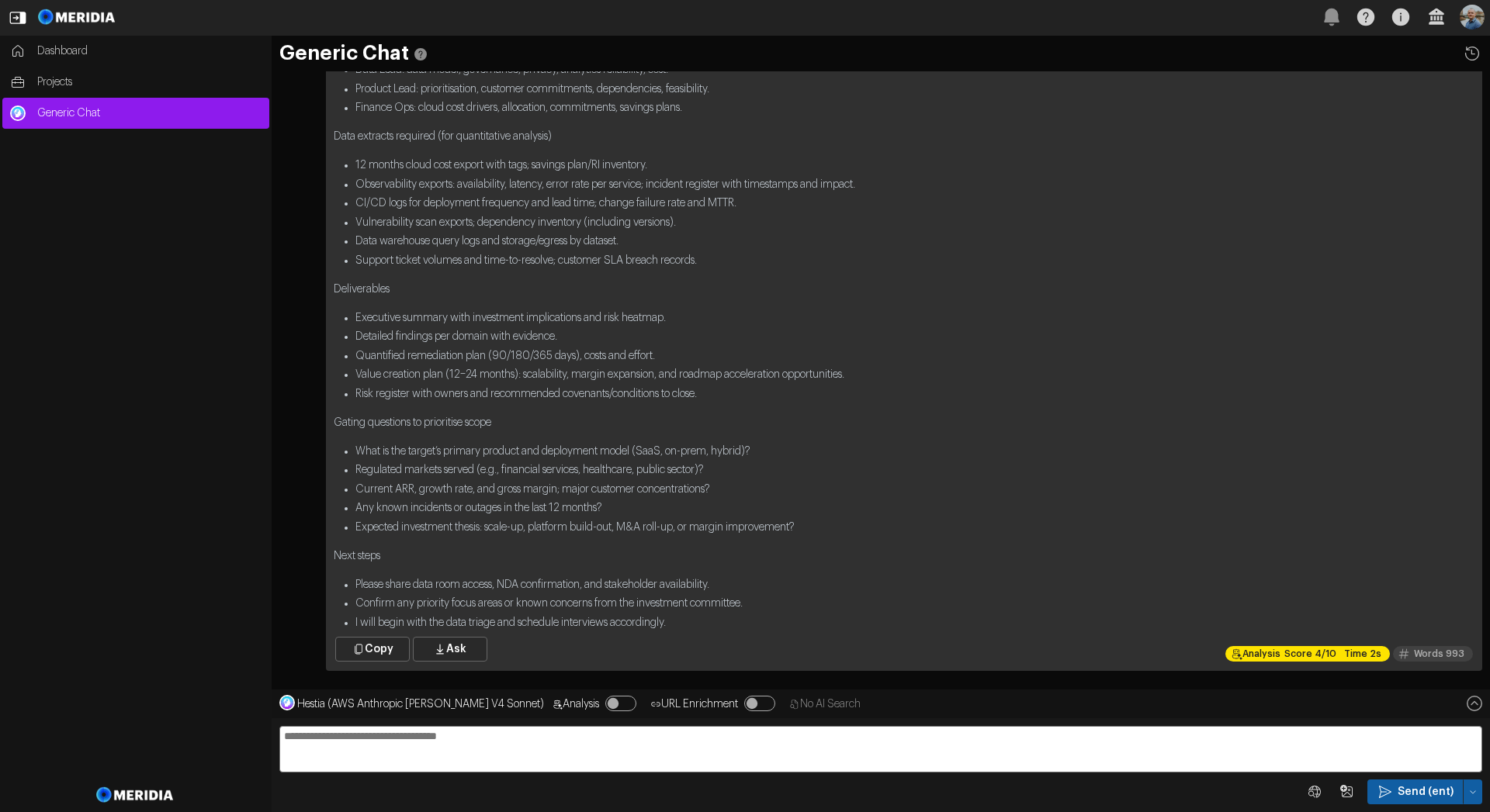
click at [1146, 746] on textarea at bounding box center [880, 749] width 1202 height 47
click at [1350, 791] on icon "Image Query" at bounding box center [1347, 791] width 16 height 16
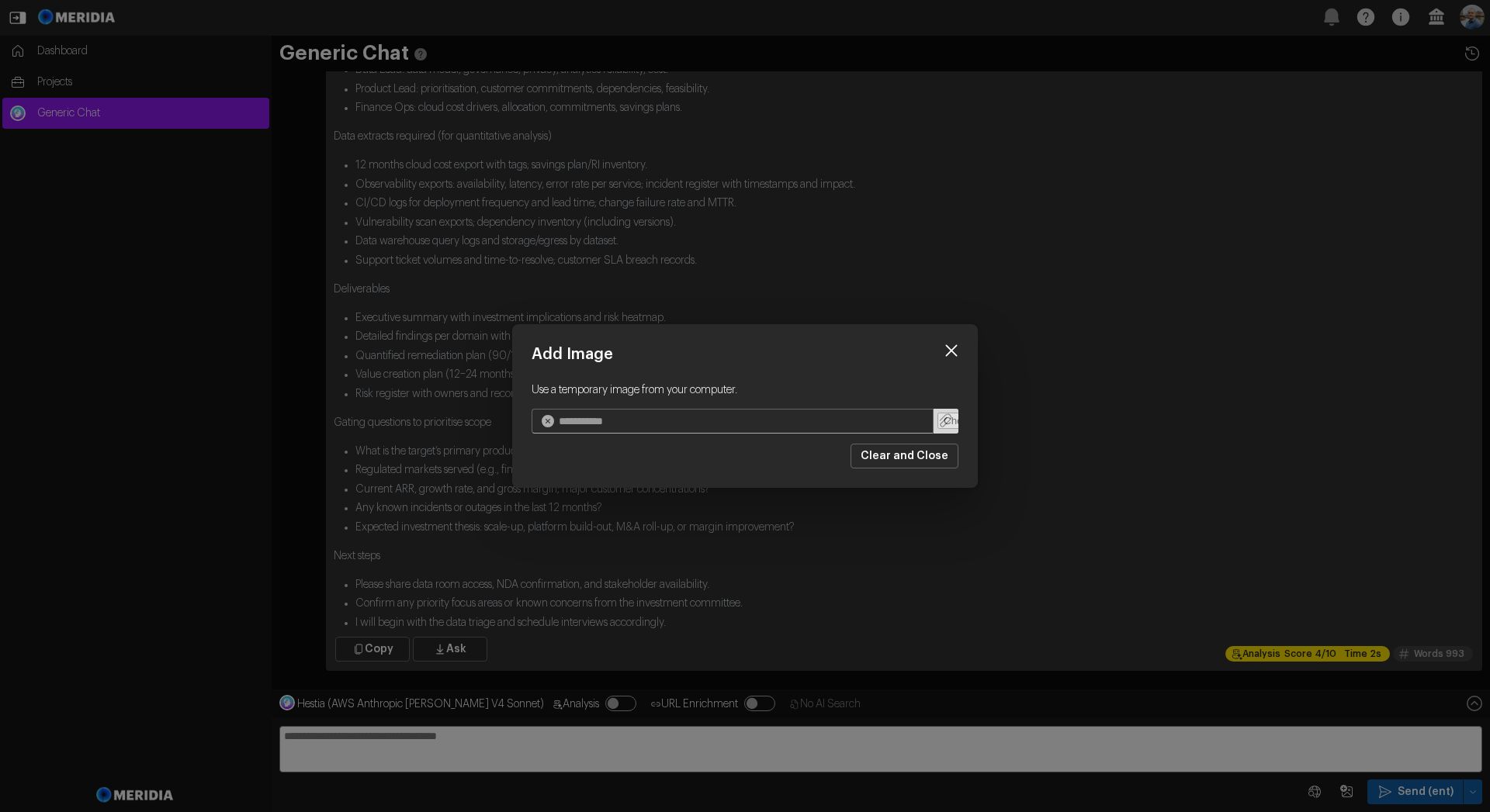
click at [941, 431] on input "file" at bounding box center [946, 421] width 24 height 24
type input "**********"
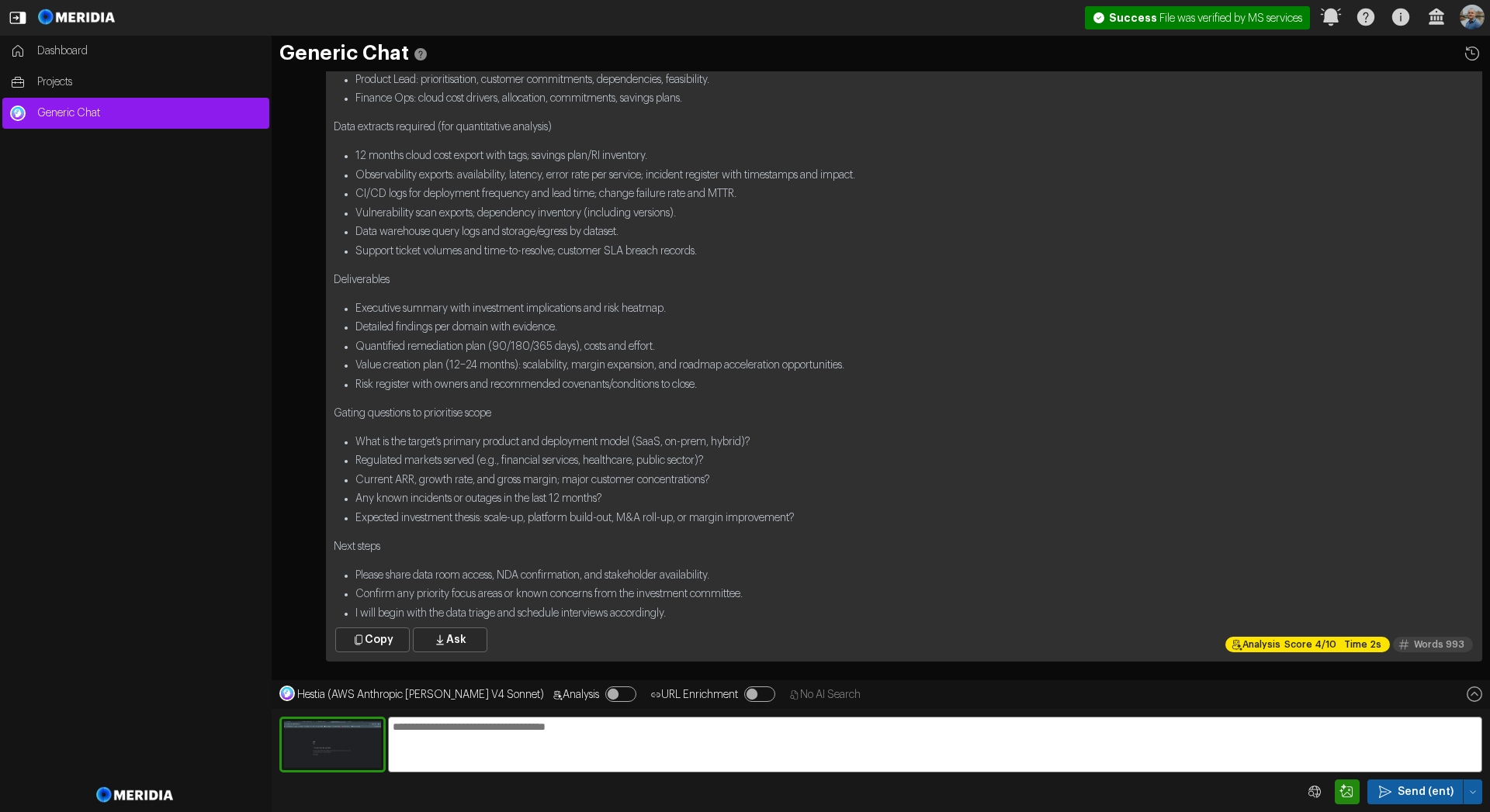
click at [762, 753] on textarea at bounding box center [934, 745] width 1094 height 56
click at [1345, 787] on icon "Image Query" at bounding box center [1346, 790] width 13 height 13
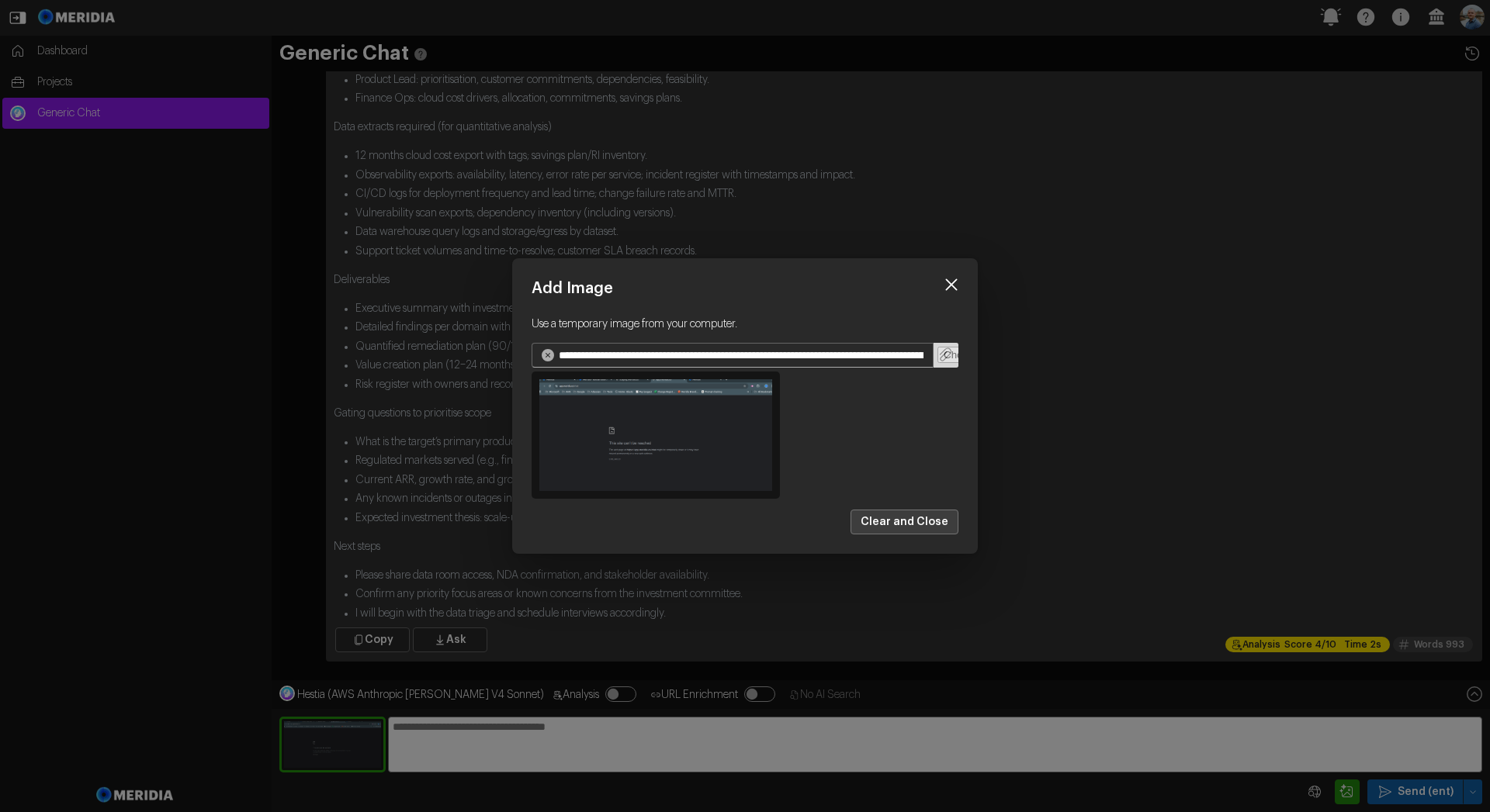
click at [938, 519] on button "Clear and Close" at bounding box center [903, 522] width 108 height 24
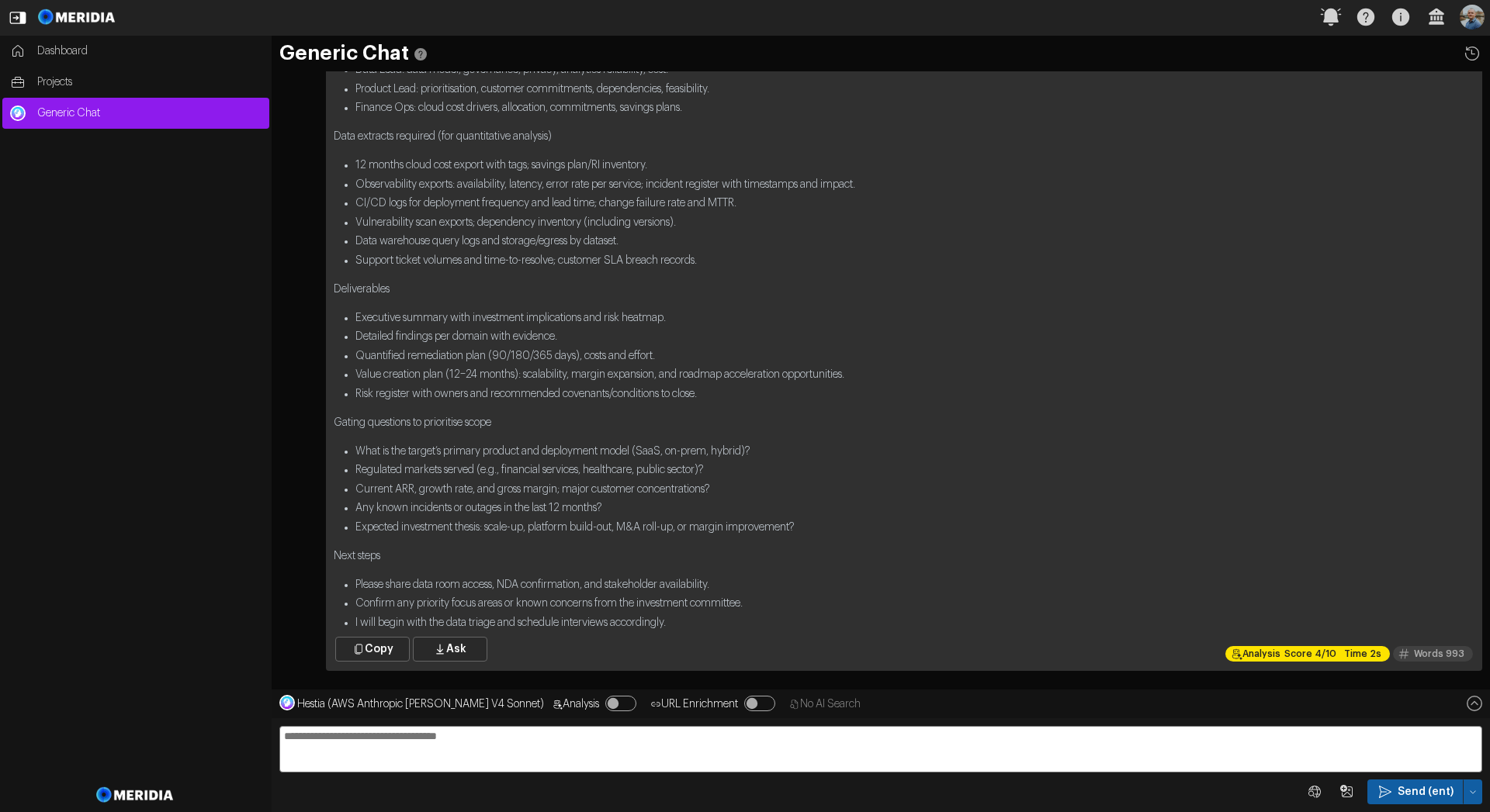
click at [984, 750] on textarea at bounding box center [880, 749] width 1202 height 47
type textarea "**"
